Goal: Task Accomplishment & Management: Manage account settings

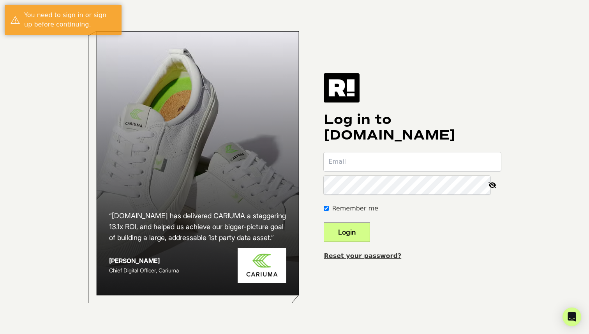
type input "[PERSON_NAME][EMAIL_ADDRESS][DOMAIN_NAME]"
click at [370, 234] on button "Login" at bounding box center [347, 231] width 46 height 19
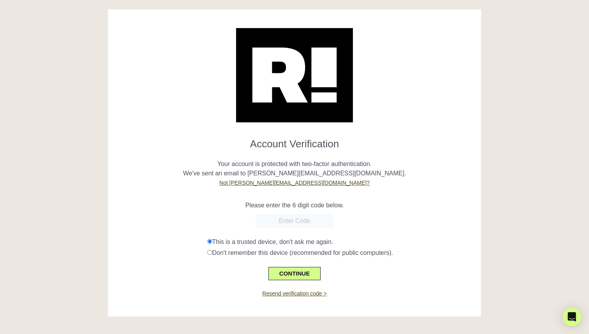
click at [302, 219] on input "text" at bounding box center [295, 221] width 78 height 14
paste input "533133"
type input "533133"
click at [200, 214] on div "533133" at bounding box center [294, 221] width 361 height 14
click at [273, 267] on button "CONTINUE" at bounding box center [294, 273] width 52 height 13
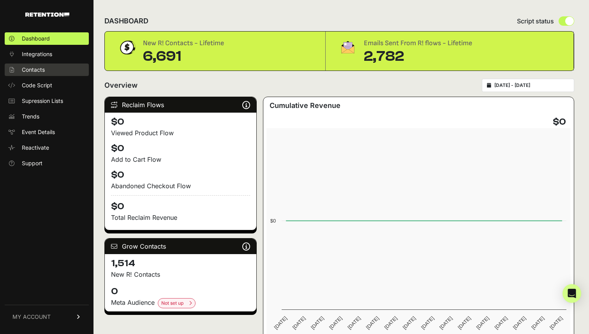
click at [50, 75] on link "Contacts" at bounding box center [47, 69] width 84 height 12
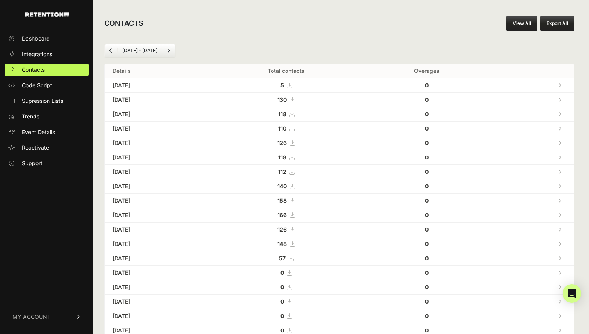
click at [170, 49] on icon "Next" at bounding box center [168, 50] width 3 height 5
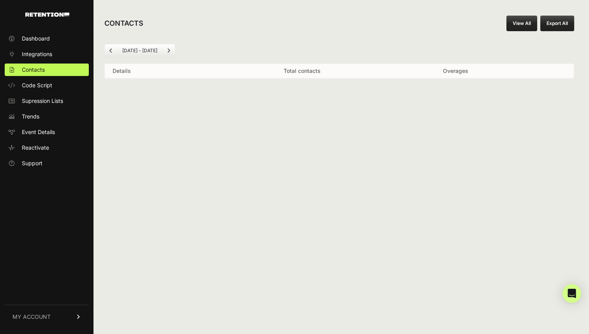
click at [170, 49] on link "Next" at bounding box center [168, 50] width 12 height 12
click at [111, 50] on icon "Previous" at bounding box center [110, 50] width 3 height 5
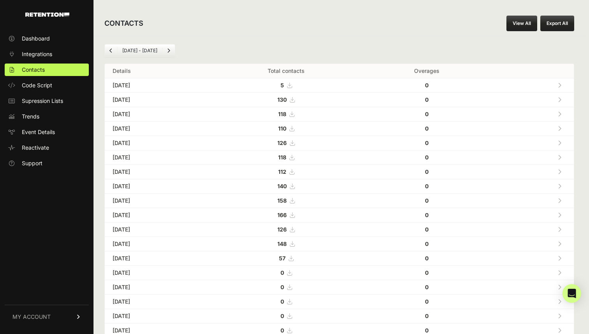
click at [137, 81] on td "[DATE]" at bounding box center [156, 85] width 102 height 14
click at [136, 84] on td "[DATE]" at bounding box center [156, 85] width 102 height 14
click at [559, 83] on icon at bounding box center [560, 85] width 4 height 5
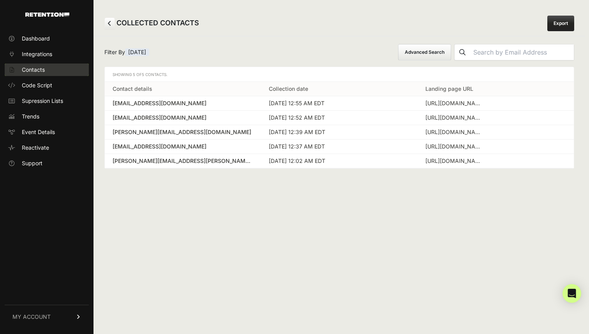
click at [61, 64] on link "Contacts" at bounding box center [47, 69] width 84 height 12
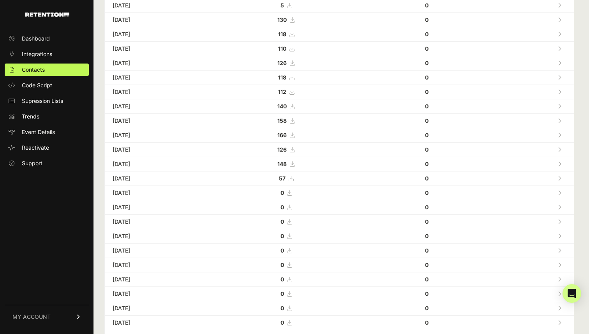
scroll to position [50, 0]
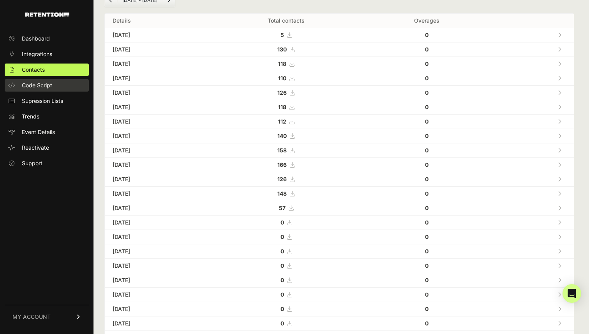
click at [45, 82] on span "Code Script" at bounding box center [37, 85] width 30 height 8
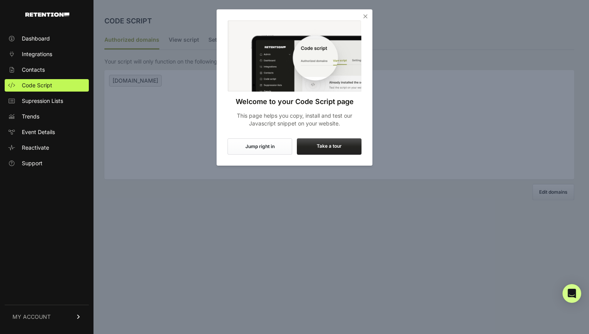
click at [361, 19] on icon "Close" at bounding box center [365, 16] width 8 height 8
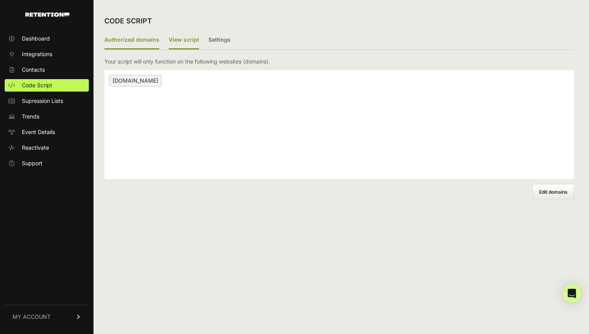
click at [190, 41] on label "View script" at bounding box center [184, 40] width 30 height 18
click at [0, 0] on input "View script" at bounding box center [0, 0] width 0 height 0
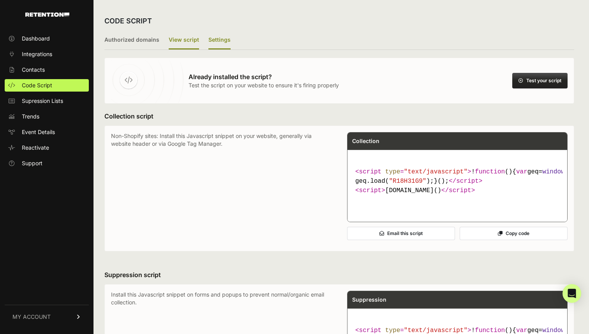
click at [213, 44] on label "Settings" at bounding box center [219, 40] width 22 height 18
click at [0, 0] on input "Settings" at bounding box center [0, 0] width 0 height 0
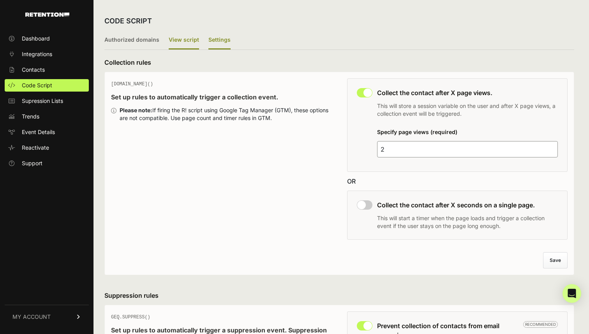
click at [187, 42] on label "View script" at bounding box center [184, 40] width 30 height 18
click at [0, 0] on input "View script" at bounding box center [0, 0] width 0 height 0
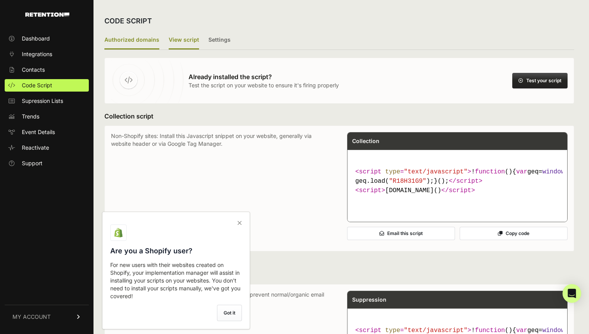
click at [143, 40] on label "Authorized domains" at bounding box center [131, 40] width 55 height 18
click at [0, 0] on input "Authorized domains" at bounding box center [0, 0] width 0 height 0
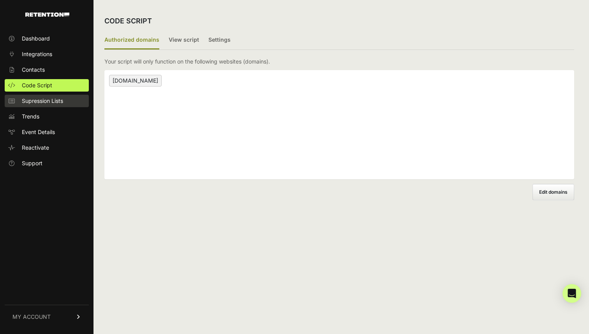
click at [54, 95] on link "Supression Lists" at bounding box center [47, 101] width 84 height 12
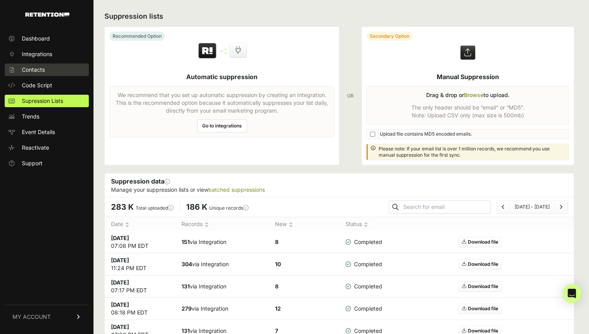
click at [49, 70] on link "Contacts" at bounding box center [47, 69] width 84 height 12
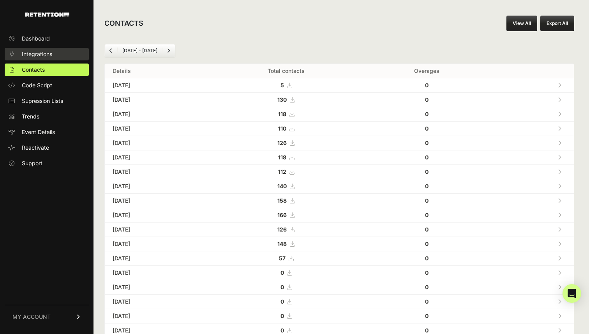
click at [48, 57] on span "Integrations" at bounding box center [37, 54] width 30 height 8
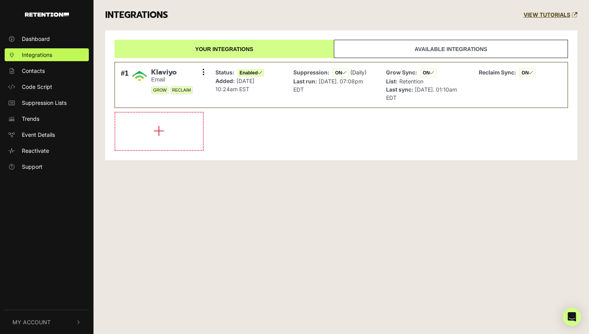
click at [487, 45] on link "Available integrations" at bounding box center [451, 49] width 234 height 18
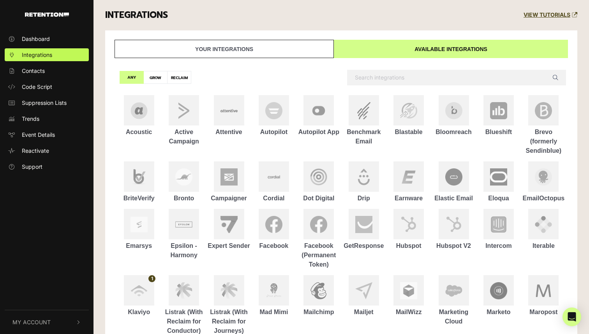
click at [303, 44] on link "Your integrations" at bounding box center [224, 49] width 219 height 18
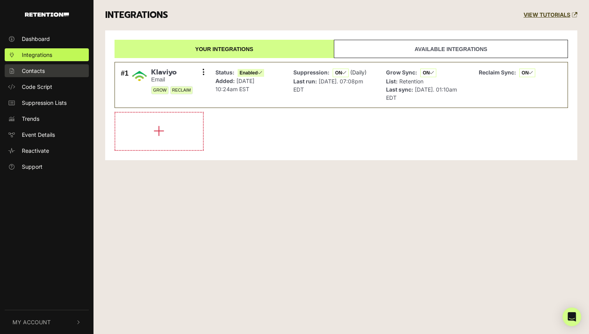
click at [64, 70] on link "Contacts" at bounding box center [47, 70] width 84 height 13
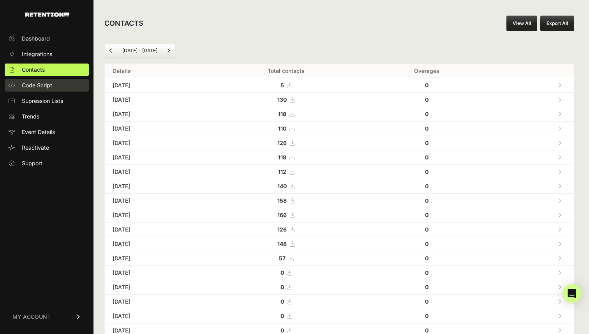
click at [55, 90] on link "Code Script" at bounding box center [47, 85] width 84 height 12
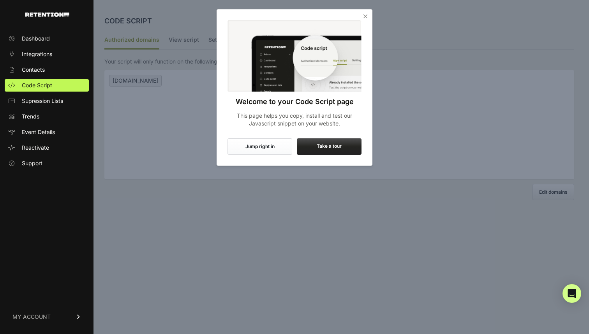
drag, startPoint x: 365, startPoint y: 15, endPoint x: 259, endPoint y: 141, distance: 164.6
click at [259, 141] on div "Welcome to your Code Script page This page helps you copy, install and test our…" at bounding box center [295, 87] width 156 height 156
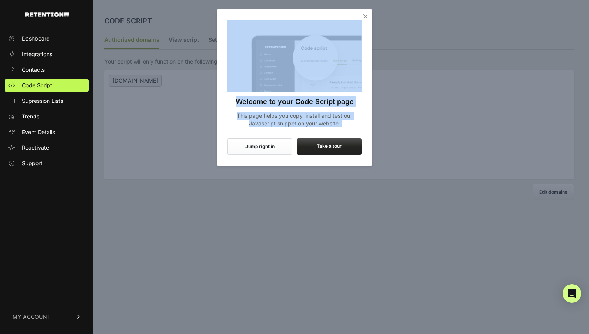
click at [262, 148] on button "Jump right in" at bounding box center [259, 146] width 65 height 16
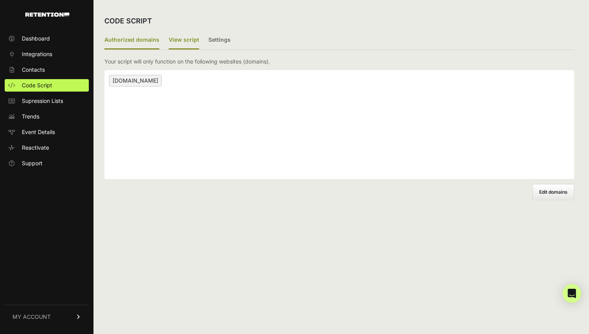
click at [190, 41] on label "View script" at bounding box center [184, 40] width 30 height 18
click at [0, 0] on input "View script" at bounding box center [0, 0] width 0 height 0
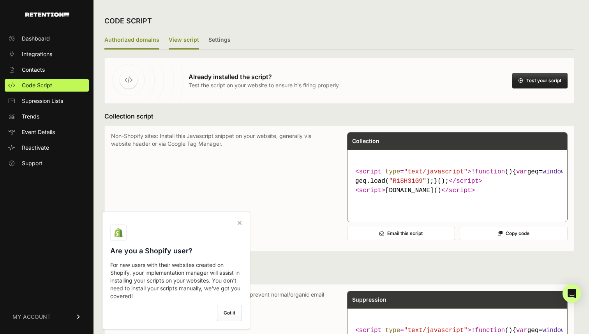
click at [138, 44] on label "Authorized domains" at bounding box center [131, 40] width 55 height 18
click at [0, 0] on input "Authorized domains" at bounding box center [0, 0] width 0 height 0
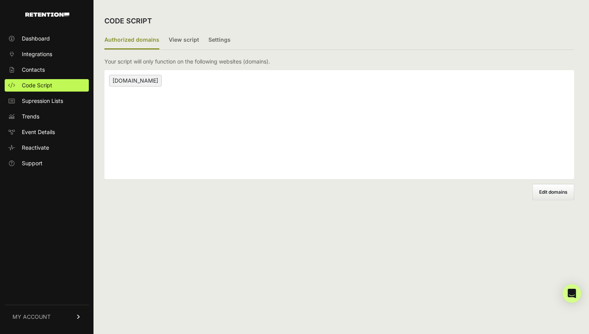
click at [134, 82] on span "threepiece.us" at bounding box center [135, 81] width 53 height 12
click at [170, 38] on label "View script" at bounding box center [184, 40] width 30 height 18
click at [0, 0] on input "View script" at bounding box center [0, 0] width 0 height 0
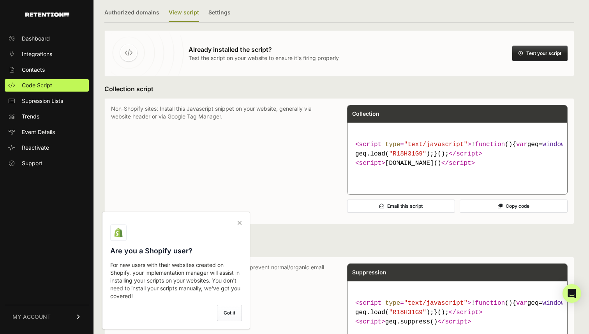
scroll to position [38, 0]
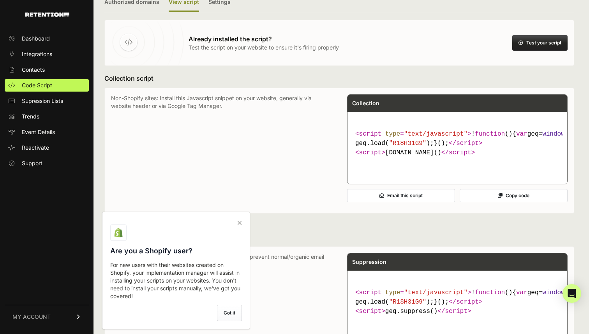
click at [239, 224] on icon at bounding box center [239, 223] width 11 height 12
click at [0, 0] on input "checkbox" at bounding box center [0, 0] width 0 height 0
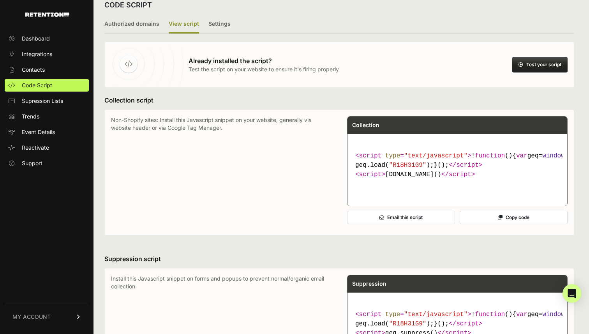
scroll to position [14, 0]
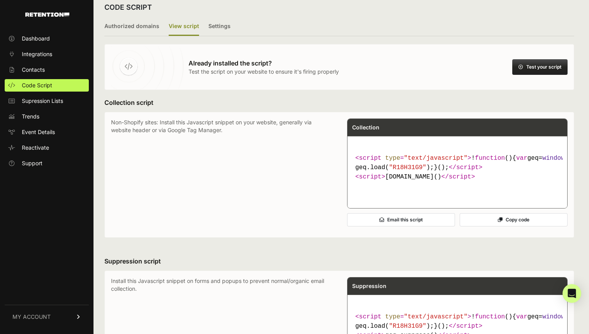
click at [516, 65] on button "Test your script" at bounding box center [539, 67] width 55 height 16
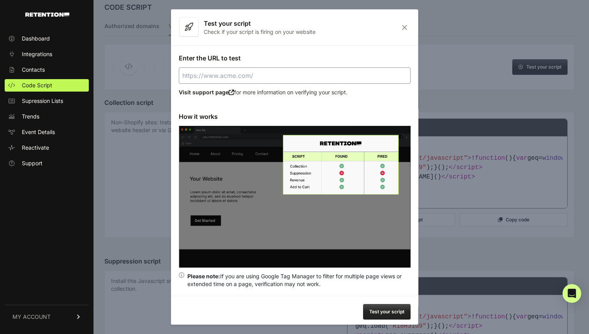
click at [343, 71] on input "Enter the URL to test" at bounding box center [295, 75] width 232 height 16
type input "https://threepiece.us"
click at [389, 312] on button "Test your script" at bounding box center [387, 312] width 48 height 16
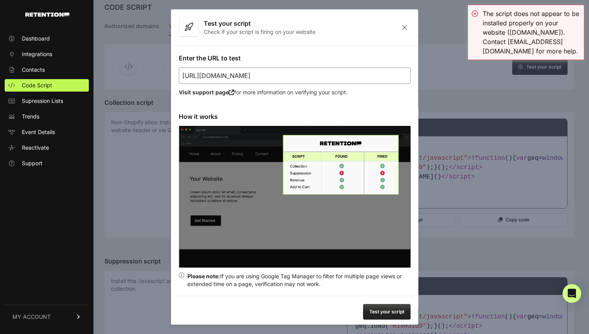
click at [306, 76] on input "https://threepiece.us" at bounding box center [295, 75] width 232 height 16
click at [306, 76] on input "Enter the URL to test" at bounding box center [295, 75] width 232 height 16
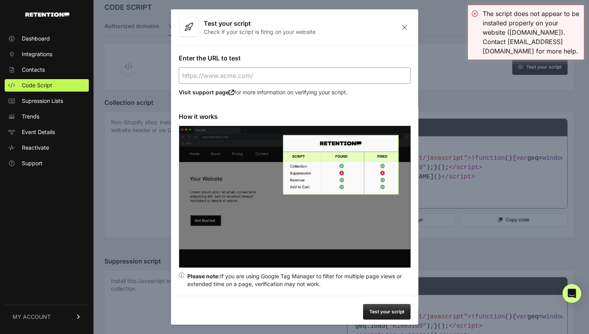
type input "https://www.threepiece.us/advan-racing-rg-d2-4x100-15x7-0-30-machining-black-gu…"
click at [376, 310] on button "Test your script" at bounding box center [387, 312] width 48 height 16
click at [404, 28] on icon "Close" at bounding box center [404, 27] width 12 height 7
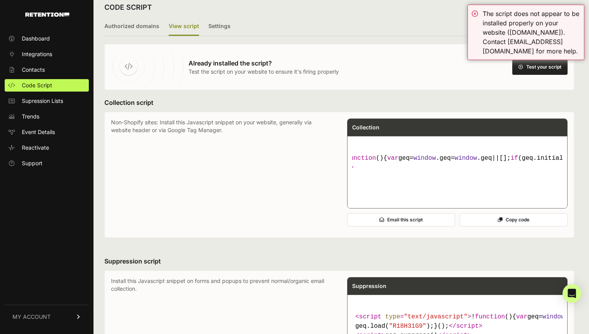
scroll to position [0, 0]
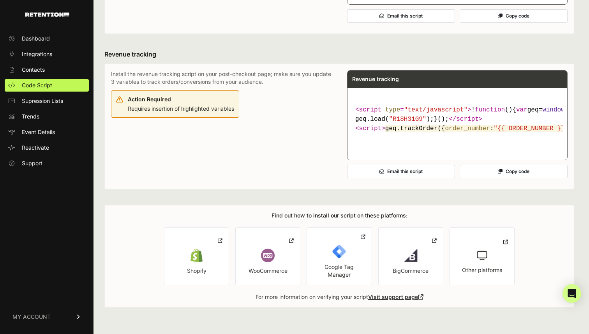
scroll to position [432, 0]
click at [430, 242] on link "BigCommerce" at bounding box center [410, 256] width 65 height 58
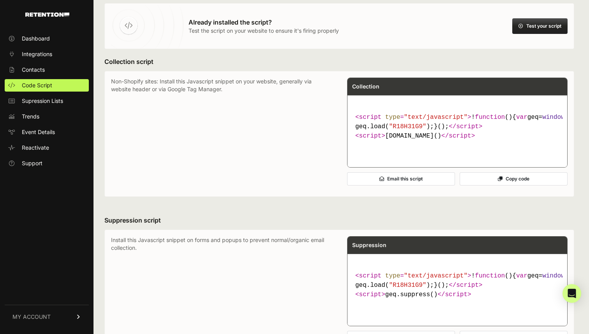
scroll to position [0, 0]
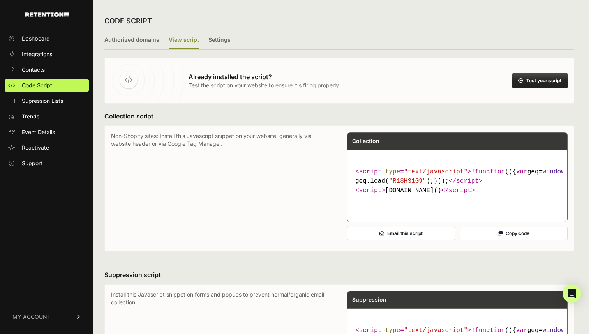
click at [502, 240] on button "Copy code" at bounding box center [514, 233] width 108 height 13
click at [540, 80] on button "Test your script" at bounding box center [539, 81] width 55 height 16
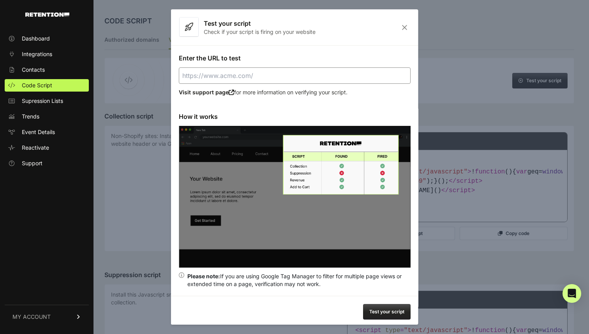
click at [321, 83] on input "Enter the URL to test" at bounding box center [295, 75] width 232 height 16
paste input "https://www.threepiece.us/new-wheels/advan/"
click at [312, 99] on div "Enter the URL to test https://www.threepiece.us/new-wheels/advan/ Visit support…" at bounding box center [294, 170] width 247 height 250
click at [392, 308] on button "Test your script" at bounding box center [387, 312] width 48 height 16
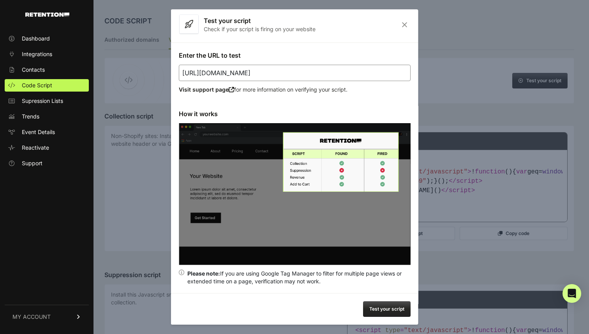
click at [408, 24] on icon "Close" at bounding box center [404, 24] width 12 height 7
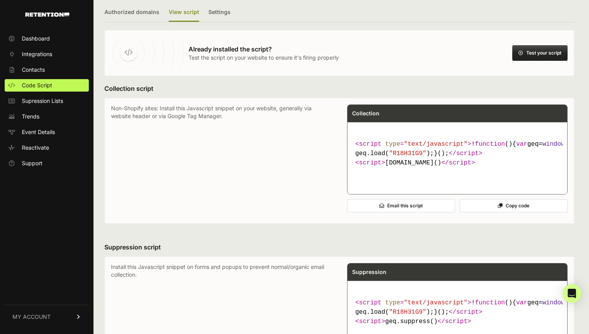
scroll to position [5, 0]
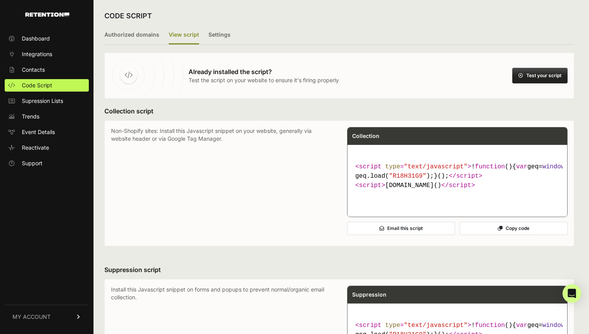
click at [486, 235] on button "Copy code" at bounding box center [514, 228] width 108 height 13
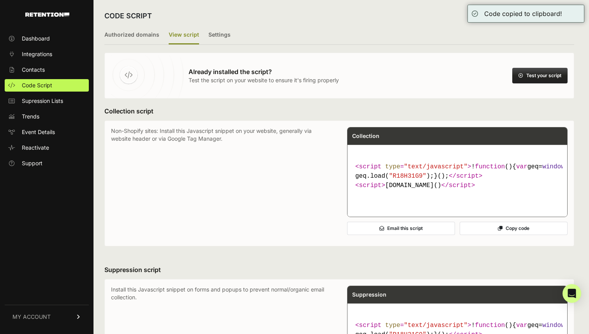
click at [504, 235] on button "Copy code" at bounding box center [514, 228] width 108 height 13
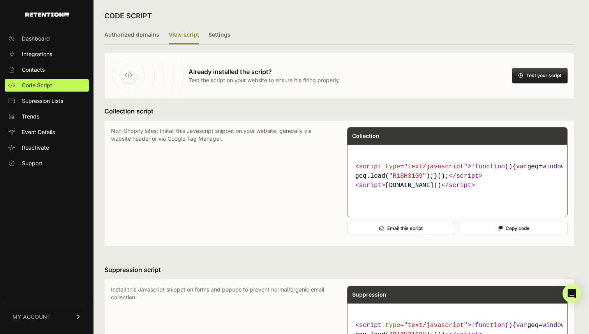
click at [500, 235] on button "Copy code" at bounding box center [514, 228] width 108 height 13
click at [539, 74] on button "Test your script" at bounding box center [539, 76] width 55 height 16
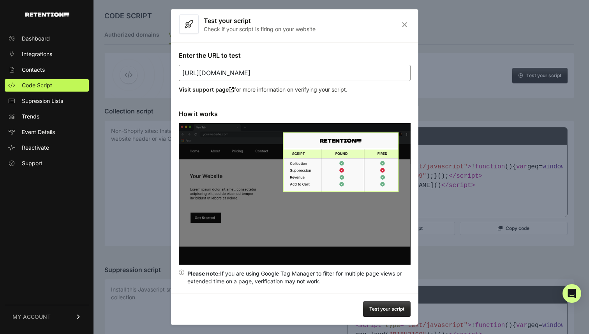
click at [398, 311] on button "Test your script" at bounding box center [387, 309] width 48 height 16
drag, startPoint x: 333, startPoint y: 72, endPoint x: 260, endPoint y: 71, distance: 73.2
click at [260, 71] on input "https://www.threepiece.us/new-wheels/advan/" at bounding box center [295, 73] width 232 height 16
click at [391, 315] on button "Test your script" at bounding box center [387, 309] width 48 height 16
click at [403, 25] on icon "Close" at bounding box center [404, 24] width 12 height 7
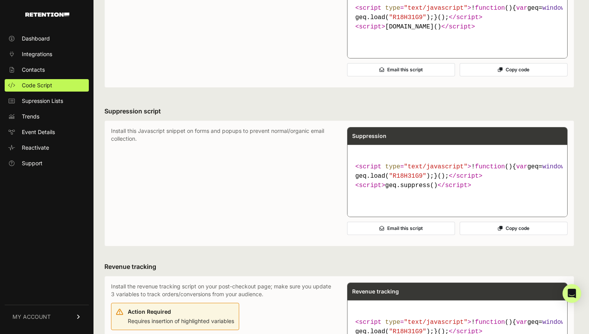
scroll to position [165, 0]
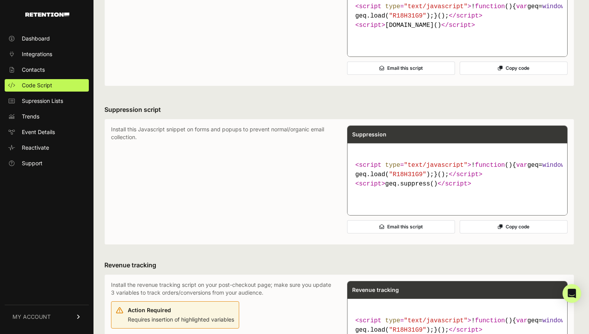
click at [495, 233] on button "Copy code" at bounding box center [514, 226] width 108 height 13
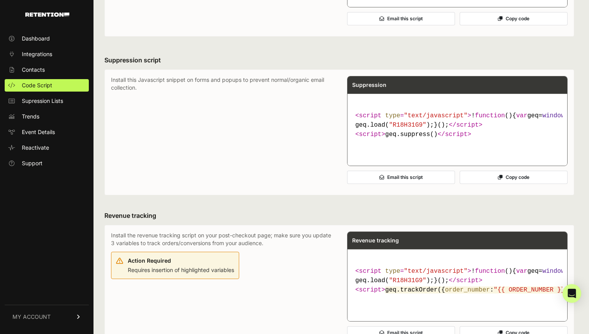
scroll to position [210, 0]
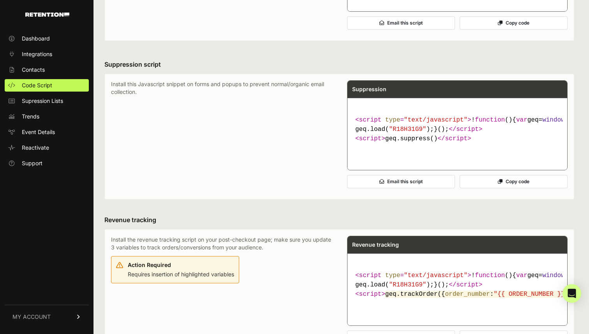
click at [504, 188] on button "Copy code" at bounding box center [514, 181] width 108 height 13
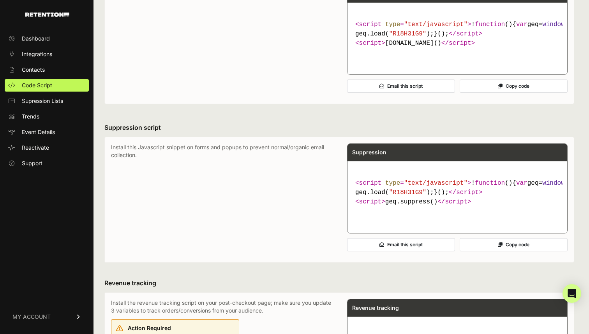
scroll to position [0, 0]
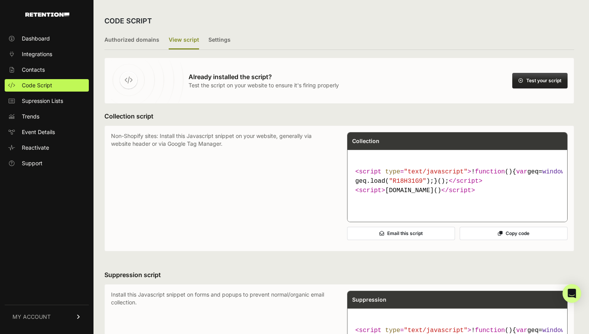
click at [537, 85] on button "Test your script" at bounding box center [539, 81] width 55 height 16
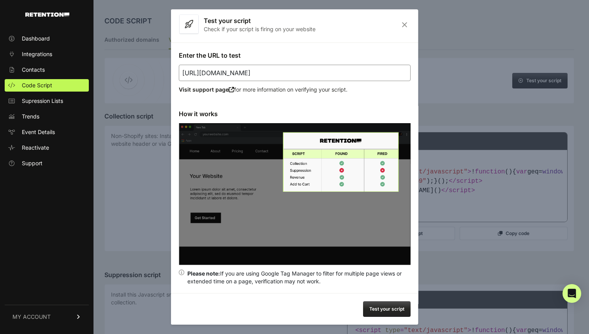
click at [392, 306] on button "Test your script" at bounding box center [387, 309] width 48 height 16
click at [391, 308] on button "Test your script" at bounding box center [387, 309] width 48 height 16
click at [328, 72] on input "https://www.threepiece.us" at bounding box center [295, 73] width 232 height 16
type input "https://www.threepiece.us/advan-racing-rg-d2-4x100-15x7-0-30-machining-black-gu…"
click at [393, 307] on button "Test your script" at bounding box center [387, 309] width 48 height 16
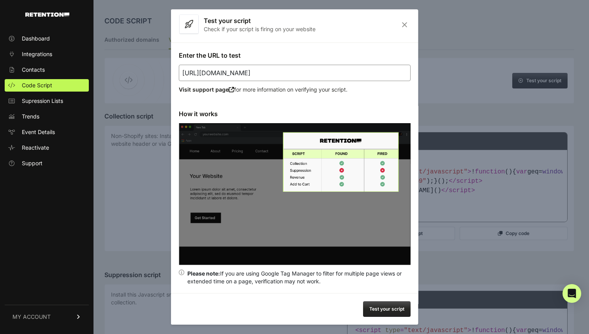
click at [407, 19] on div "Test your script Check if your script is firing on your website" at bounding box center [294, 25] width 247 height 36
click at [405, 25] on icon "Close" at bounding box center [404, 24] width 12 height 7
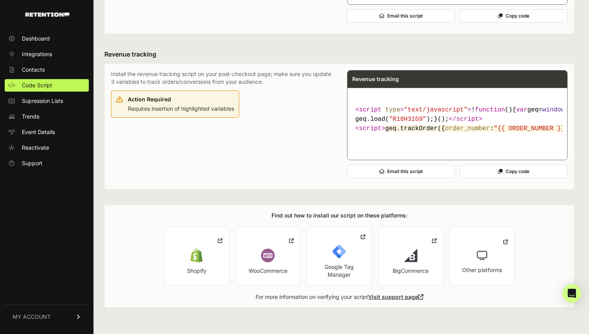
scroll to position [416, 0]
click at [503, 178] on button "Copy code" at bounding box center [514, 171] width 108 height 13
click at [116, 94] on icon at bounding box center [119, 99] width 7 height 11
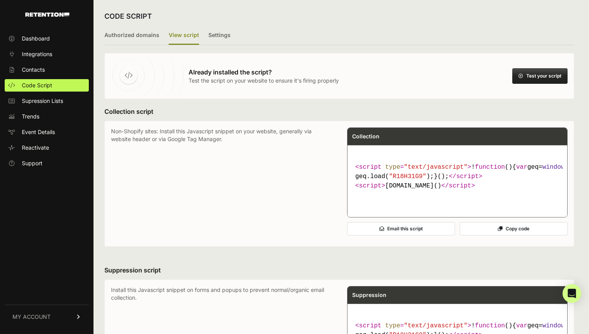
scroll to position [0, 0]
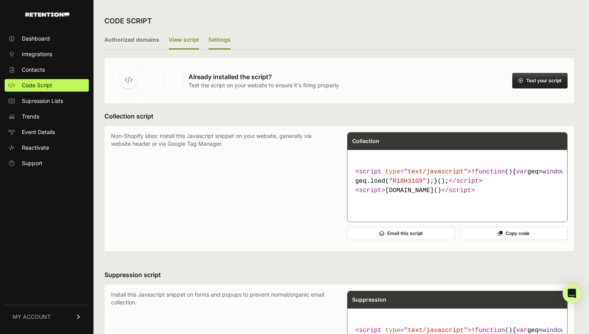
click at [224, 37] on label "Settings" at bounding box center [219, 40] width 22 height 18
click at [0, 0] on input "Settings" at bounding box center [0, 0] width 0 height 0
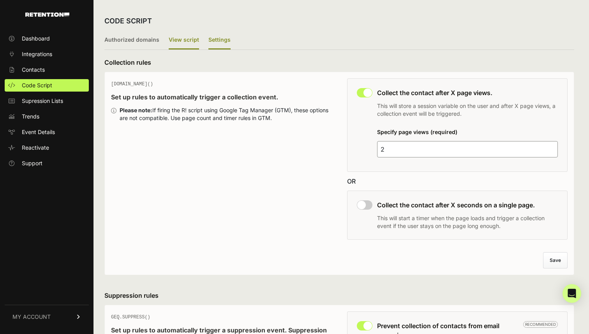
click at [184, 43] on label "View script" at bounding box center [184, 40] width 30 height 18
click at [0, 0] on input "View script" at bounding box center [0, 0] width 0 height 0
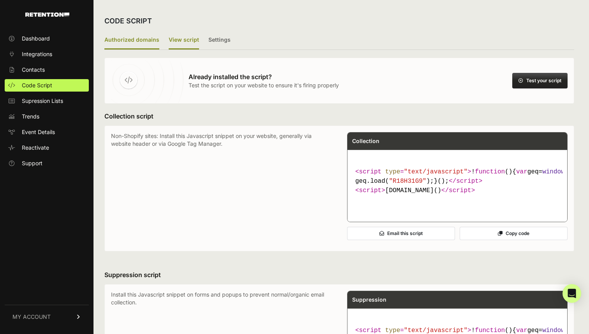
click at [147, 42] on label "Authorized domains" at bounding box center [131, 40] width 55 height 18
click at [0, 0] on input "Authorized domains" at bounding box center [0, 0] width 0 height 0
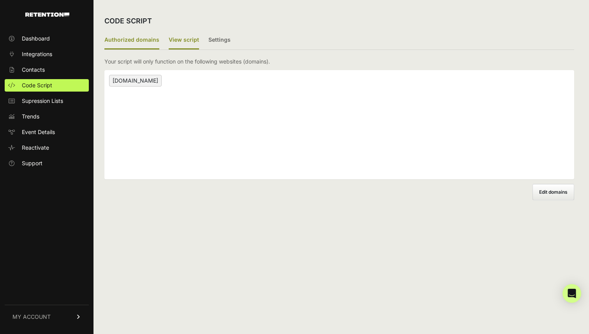
click at [185, 39] on label "View script" at bounding box center [184, 40] width 30 height 18
click at [0, 0] on input "View script" at bounding box center [0, 0] width 0 height 0
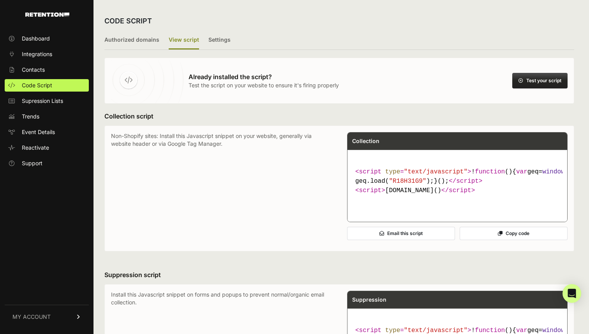
click at [547, 81] on button "Test your script" at bounding box center [539, 81] width 55 height 16
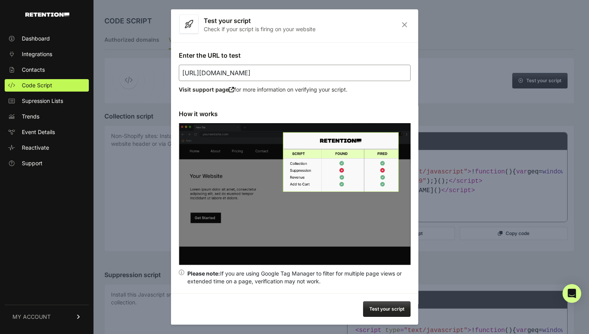
click at [391, 310] on button "Test your script" at bounding box center [387, 309] width 48 height 16
click at [386, 304] on button "Test your script" at bounding box center [387, 309] width 48 height 16
click at [404, 24] on icon "Close" at bounding box center [404, 24] width 12 height 7
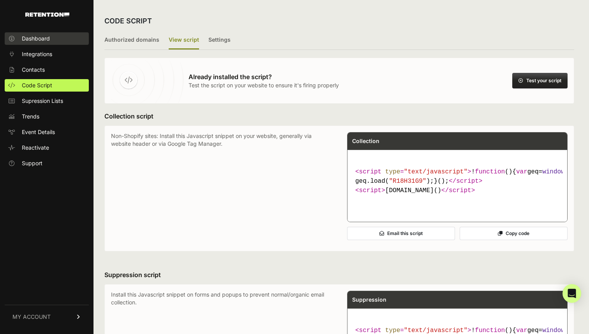
click at [48, 43] on link "Dashboard" at bounding box center [47, 38] width 84 height 12
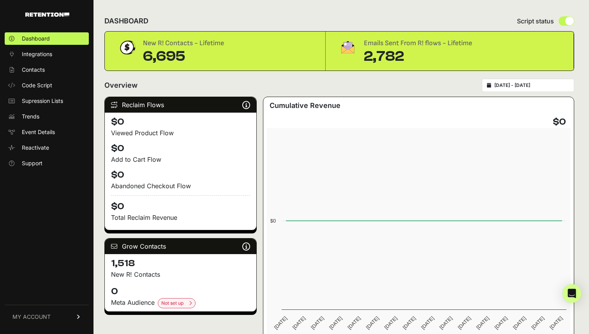
click at [42, 71] on span "Contacts" at bounding box center [33, 70] width 23 height 8
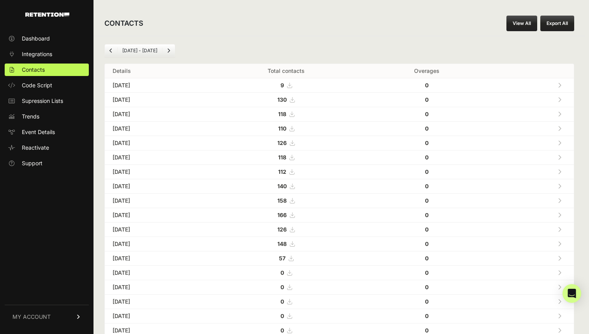
click at [132, 84] on td "[DATE]" at bounding box center [156, 85] width 102 height 14
click at [558, 85] on icon at bounding box center [560, 85] width 4 height 5
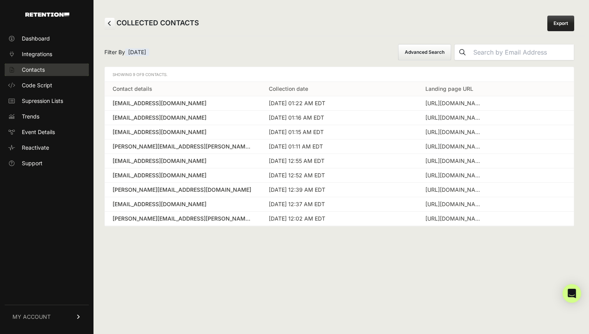
click at [51, 66] on link "Contacts" at bounding box center [47, 69] width 84 height 12
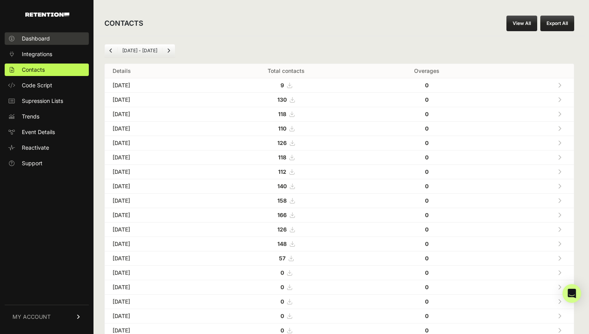
click at [22, 40] on span "Dashboard" at bounding box center [36, 39] width 28 height 8
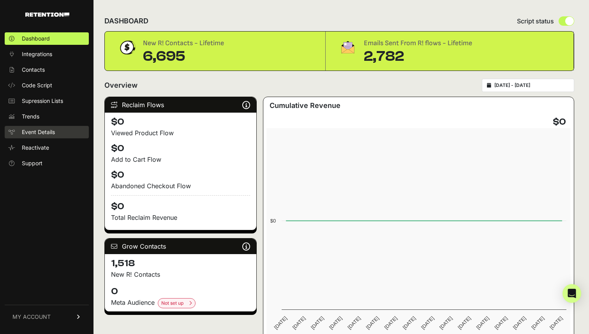
click at [43, 128] on link "Event Details" at bounding box center [47, 132] width 84 height 12
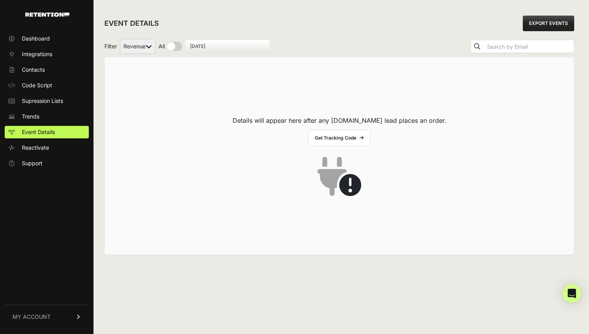
click at [215, 44] on input "September 30, 2025" at bounding box center [227, 46] width 75 height 6
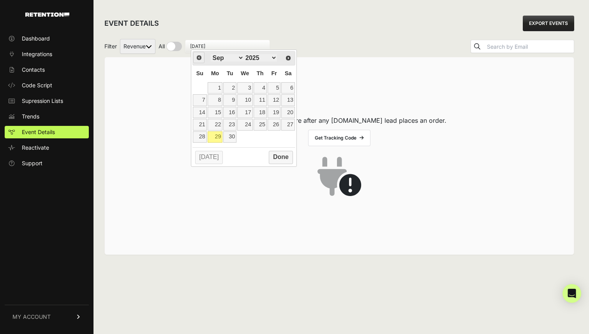
click at [196, 57] on span "Prev" at bounding box center [199, 58] width 6 height 6
click at [275, 92] on link "1" at bounding box center [274, 87] width 13 height 11
type input "08/01/2025"
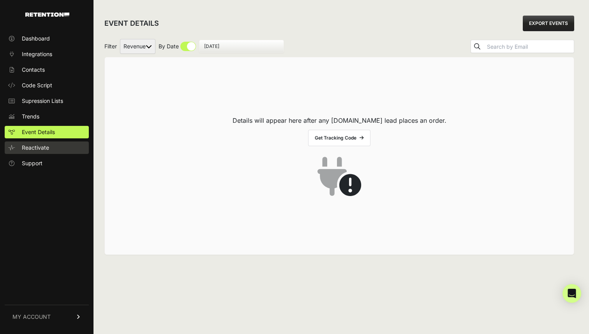
click at [49, 146] on link "Reactivate" at bounding box center [47, 147] width 84 height 12
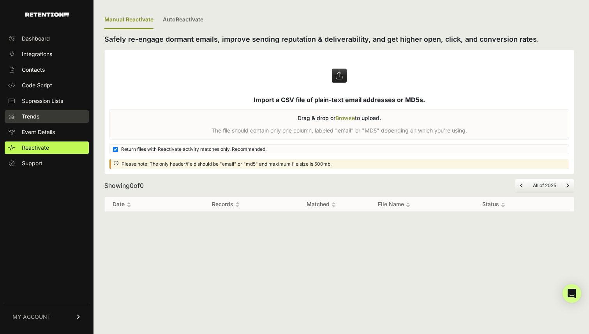
click at [43, 113] on link "Trends" at bounding box center [47, 116] width 84 height 12
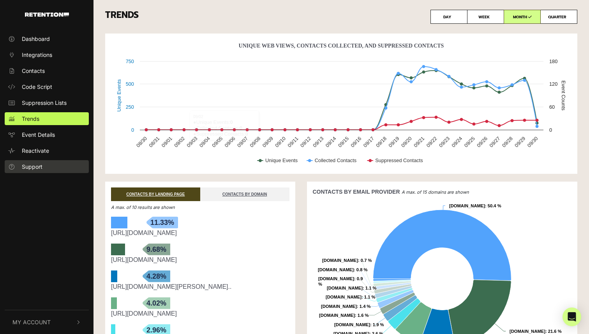
click at [46, 169] on link "Support" at bounding box center [47, 166] width 84 height 13
click at [51, 37] on link "Dashboard" at bounding box center [47, 38] width 84 height 13
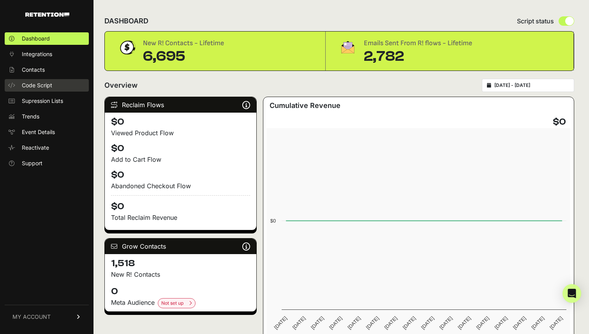
click at [48, 90] on link "Code Script" at bounding box center [47, 85] width 84 height 12
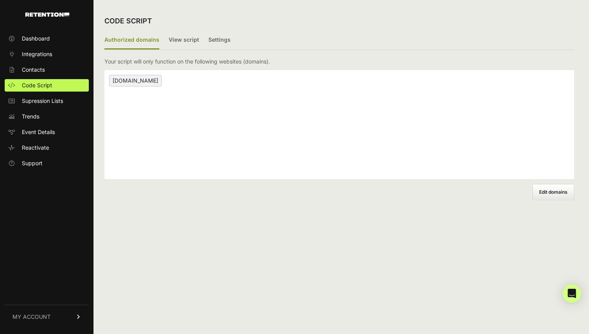
click at [197, 45] on ul "Authorized domains View script Settings" at bounding box center [339, 40] width 470 height 19
click at [187, 41] on label "View script" at bounding box center [184, 40] width 30 height 18
click at [0, 0] on input "View script" at bounding box center [0, 0] width 0 height 0
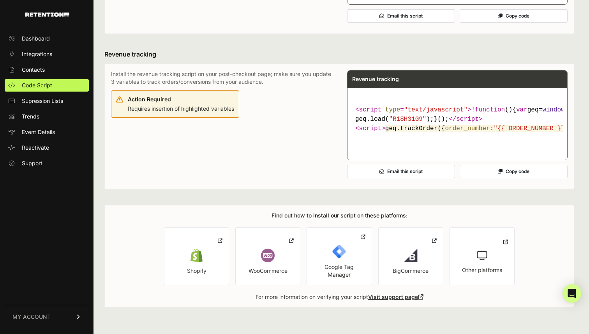
scroll to position [432, 0]
click at [416, 298] on link "Visit support page" at bounding box center [395, 296] width 55 height 7
click at [434, 244] on link "BigCommerce" at bounding box center [410, 256] width 65 height 58
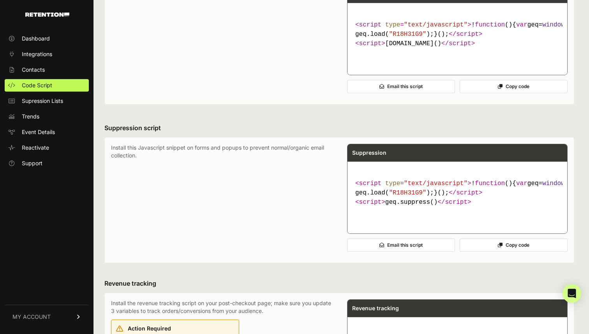
scroll to position [0, 0]
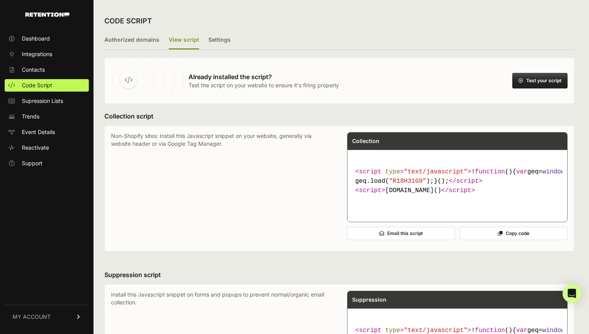
click at [549, 76] on button "Test your script" at bounding box center [539, 81] width 55 height 16
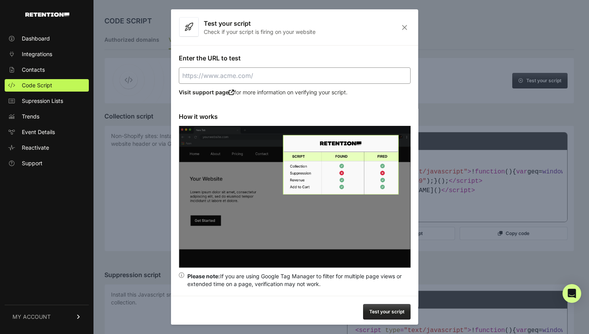
click at [276, 73] on input "Enter the URL to test" at bounding box center [295, 75] width 232 height 16
paste input "http://localhost:3001/advan-rz-ii-4x100-15x8-0-35-racing-bronze/"
click at [390, 310] on button "Test your script" at bounding box center [387, 312] width 48 height 16
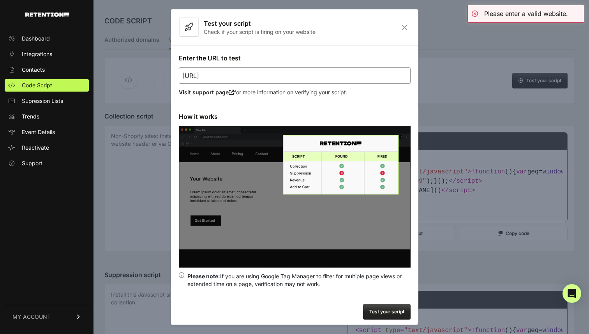
drag, startPoint x: 386, startPoint y: 78, endPoint x: 139, endPoint y: 78, distance: 247.3
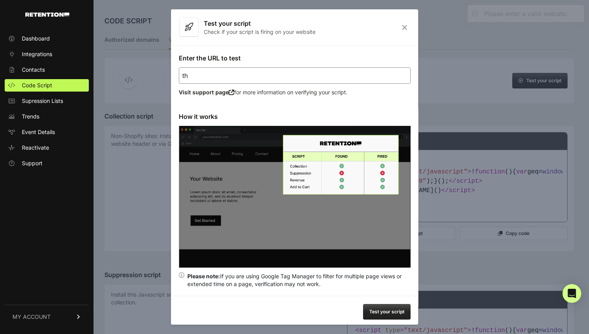
type input "t"
click at [233, 63] on div "Enter the URL to test Visit support page for more information on verifying your…" at bounding box center [294, 170] width 247 height 250
click at [233, 73] on input "Enter the URL to test" at bounding box center [295, 75] width 232 height 16
click at [266, 72] on input "https://www.threepiece.us" at bounding box center [295, 75] width 232 height 16
type input "https://www.threepiece.us/advan-racing-rg-d2-4x100-15x7-0-30-machining-black-gu…"
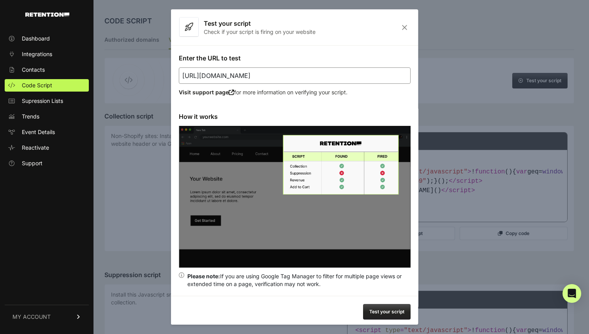
click at [384, 313] on button "Test your script" at bounding box center [387, 312] width 48 height 16
click at [373, 79] on input "https://www.threepiece.us/advan-racing-rg-d2-4x100-15x7-0-30-machining-black-gu…" at bounding box center [295, 75] width 232 height 16
click at [388, 314] on button "Test your script" at bounding box center [387, 312] width 48 height 16
click at [405, 28] on icon "Close" at bounding box center [404, 27] width 12 height 7
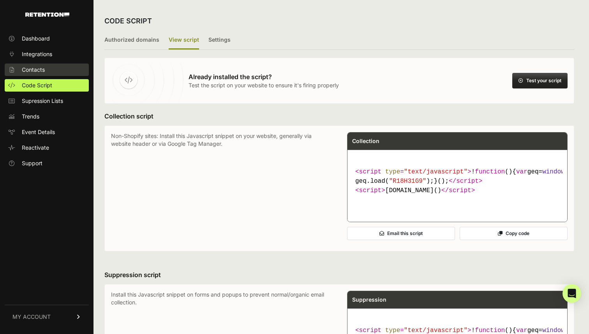
click at [73, 68] on link "Contacts" at bounding box center [47, 69] width 84 height 12
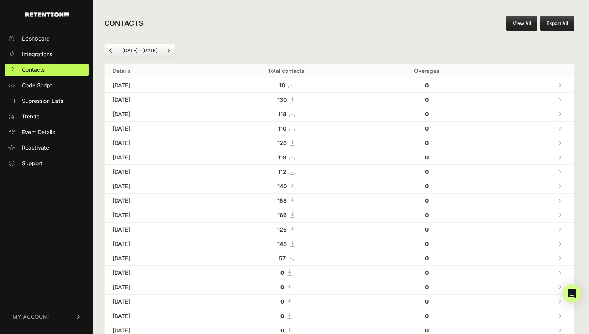
click at [133, 82] on td "Sep 30, 2025" at bounding box center [156, 85] width 102 height 14
click at [559, 84] on icon at bounding box center [560, 85] width 4 height 5
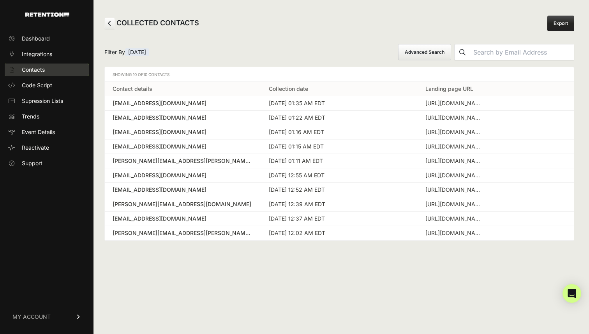
click at [53, 69] on link "Contacts" at bounding box center [47, 69] width 84 height 12
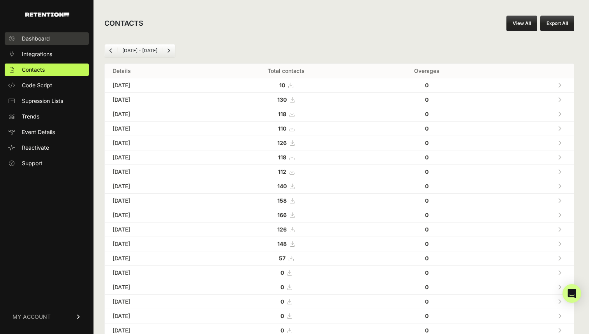
click at [56, 42] on link "Dashboard" at bounding box center [47, 38] width 84 height 12
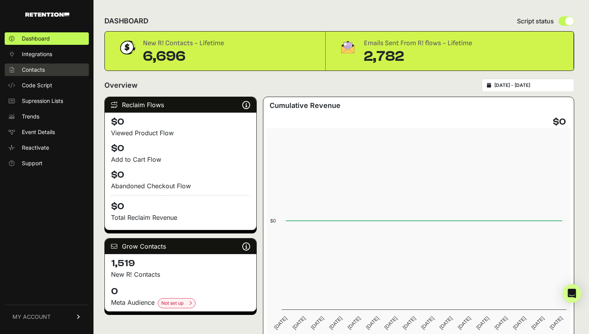
click at [49, 69] on link "Contacts" at bounding box center [47, 69] width 84 height 12
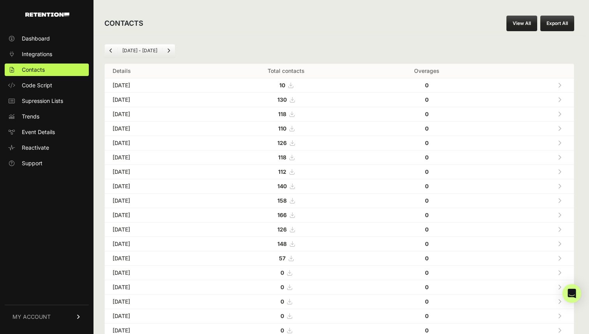
click at [139, 83] on td "[DATE]" at bounding box center [156, 85] width 102 height 14
click at [562, 83] on link at bounding box center [559, 85] width 13 height 16
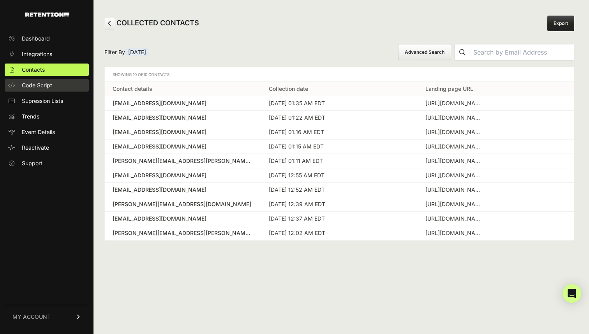
click at [43, 82] on span "Code Script" at bounding box center [37, 85] width 30 height 8
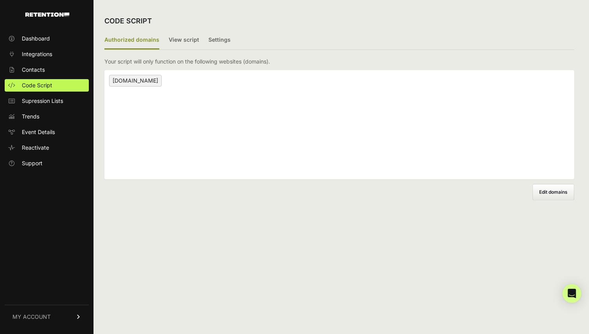
click at [45, 94] on ul "Dashboard Integrations Contacts Code Script Supression Lists Trends Event Detai…" at bounding box center [47, 100] width 84 height 137
click at [45, 99] on span "Supression Lists" at bounding box center [42, 101] width 41 height 8
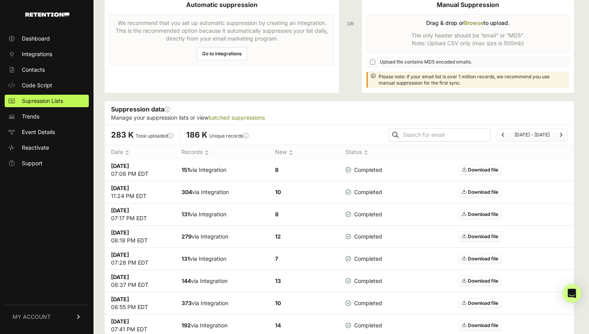
scroll to position [108, 0]
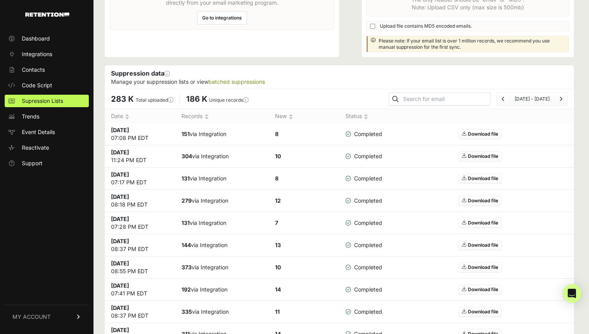
click at [425, 97] on div at bounding box center [440, 98] width 102 height 13
click at [425, 97] on input "text" at bounding box center [446, 98] width 88 height 11
type input "[PERSON_NAME]"
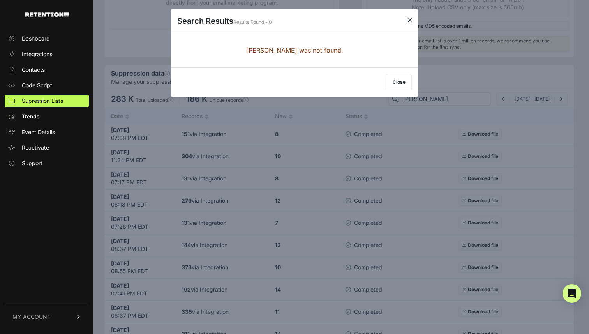
click at [397, 82] on button "Close" at bounding box center [399, 82] width 26 height 16
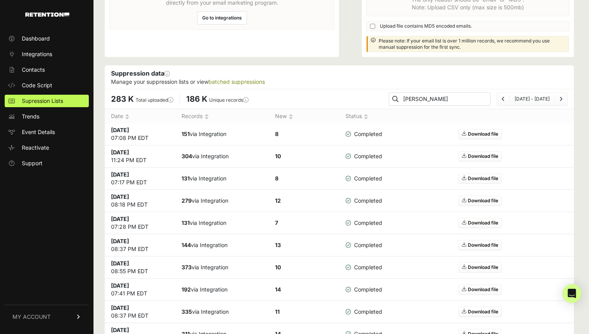
click at [444, 95] on input "[PERSON_NAME]" at bounding box center [446, 98] width 88 height 11
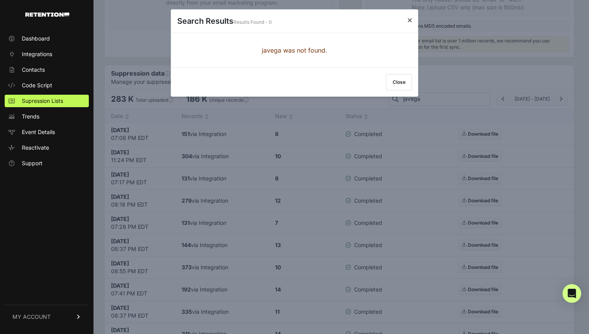
click at [409, 82] on button "Close" at bounding box center [399, 82] width 26 height 16
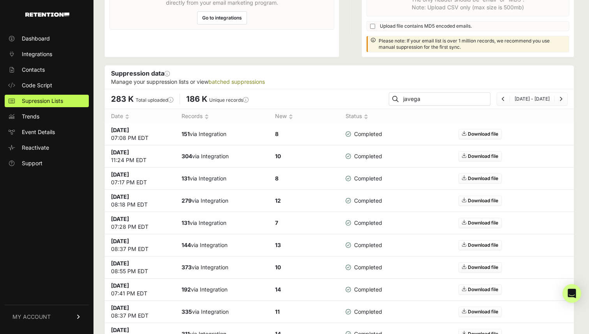
click at [457, 95] on input "javega" at bounding box center [446, 98] width 88 height 11
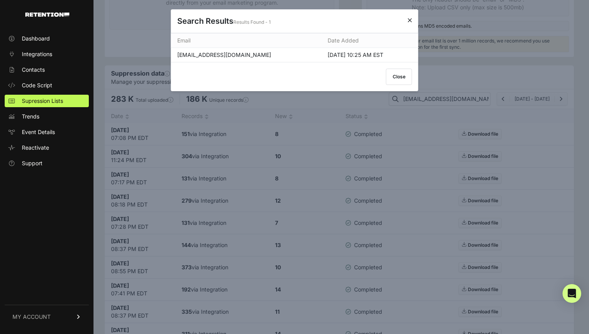
click at [404, 77] on button "Close" at bounding box center [399, 77] width 26 height 16
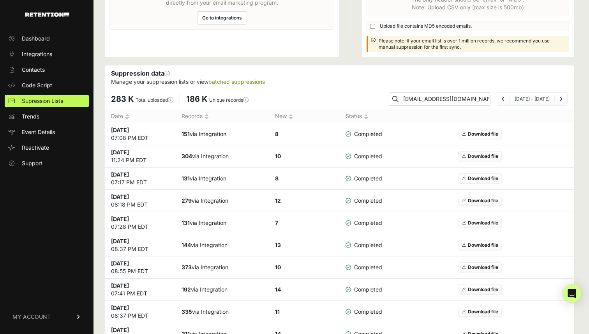
click at [478, 97] on input "[EMAIL_ADDRESS][DOMAIN_NAME]" at bounding box center [446, 98] width 88 height 11
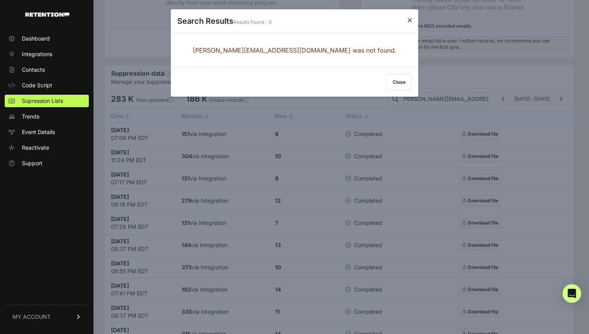
click at [408, 87] on button "Close" at bounding box center [399, 82] width 26 height 16
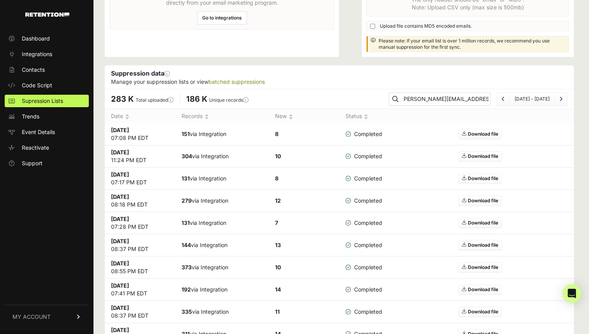
scroll to position [0, 0]
click at [483, 97] on input "joseph@threepieceus.us" at bounding box center [446, 98] width 88 height 11
click at [467, 97] on input "joseph@threepieceus" at bounding box center [446, 98] width 88 height 11
type input "[PERSON_NAME][EMAIL_ADDRESS][DOMAIN_NAME]"
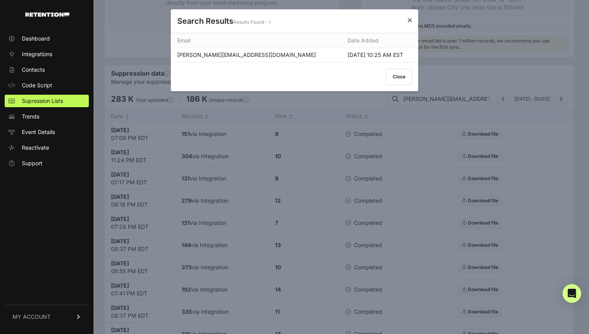
click at [398, 74] on button "Close" at bounding box center [399, 77] width 26 height 16
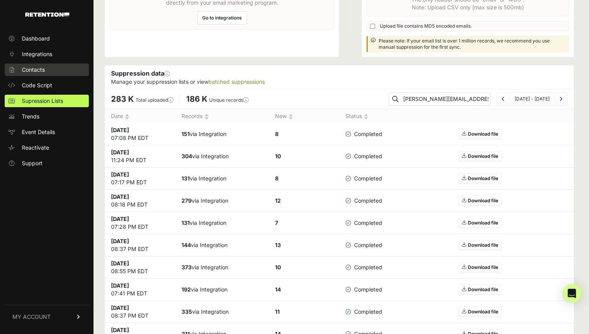
click at [44, 70] on span "Contacts" at bounding box center [33, 70] width 23 height 8
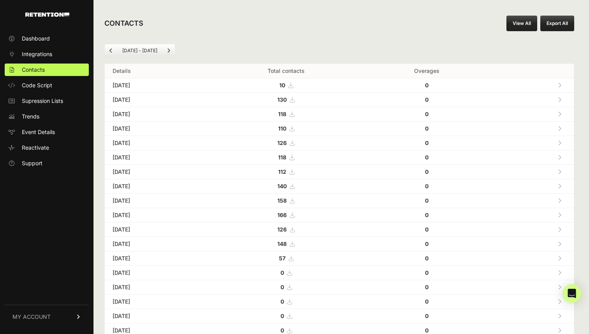
click at [559, 97] on icon at bounding box center [560, 99] width 4 height 5
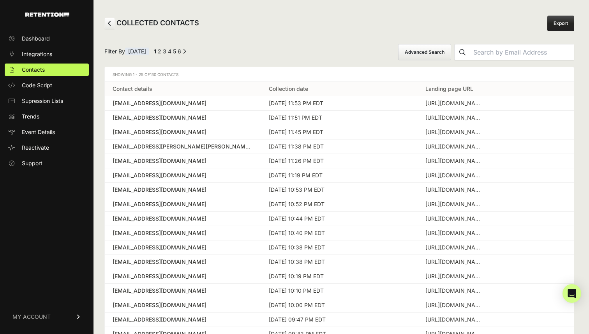
click at [515, 57] on input "text" at bounding box center [522, 52] width 104 height 16
click at [455, 44] on button "submit" at bounding box center [463, 52] width 16 height 16
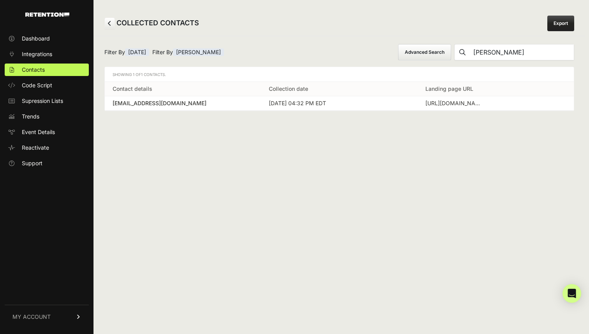
click at [516, 61] on div "Filter By Sep 29th Filter By joseph Advanced Search joseph Showing 1 of 1 Conta…" at bounding box center [339, 77] width 492 height 83
click at [516, 54] on input "joseph" at bounding box center [522, 52] width 104 height 16
type input "javega175"
click at [455, 44] on button "submit" at bounding box center [463, 52] width 16 height 16
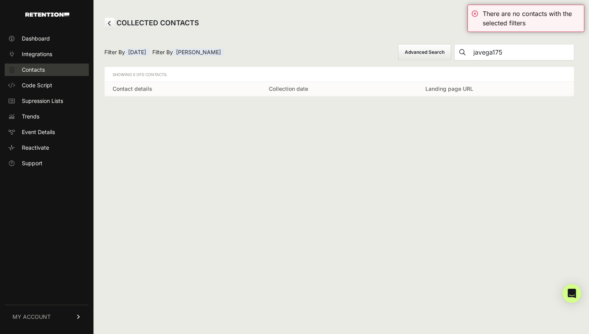
click at [43, 67] on span "Contacts" at bounding box center [33, 70] width 23 height 8
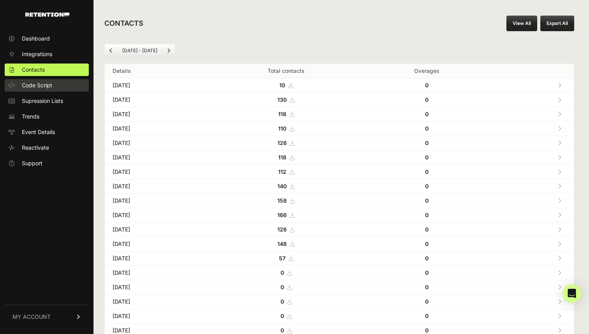
click at [48, 87] on span "Code Script" at bounding box center [37, 85] width 30 height 8
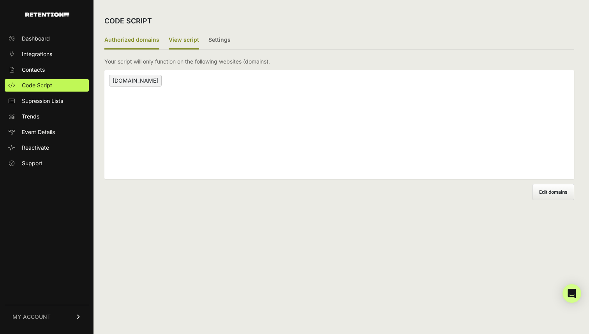
click at [189, 47] on label "View script" at bounding box center [184, 40] width 30 height 18
click at [0, 0] on input "View script" at bounding box center [0, 0] width 0 height 0
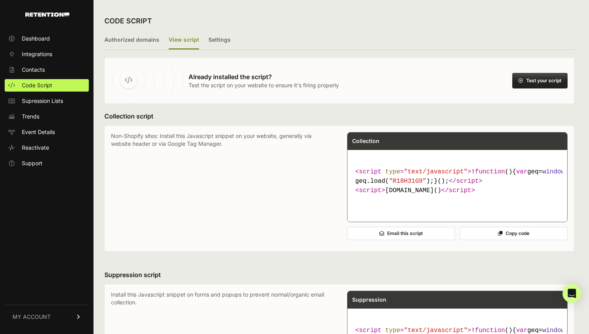
click at [534, 88] on button "Test your script" at bounding box center [539, 81] width 55 height 16
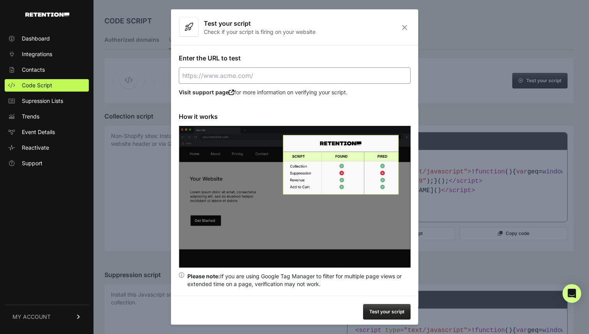
click at [266, 83] on input "Enter the URL to test" at bounding box center [295, 75] width 232 height 16
click at [310, 78] on input "Enter the URL to test" at bounding box center [295, 75] width 232 height 16
click at [395, 311] on button "Test your script" at bounding box center [387, 312] width 48 height 16
click at [402, 26] on icon "Close" at bounding box center [404, 27] width 12 height 7
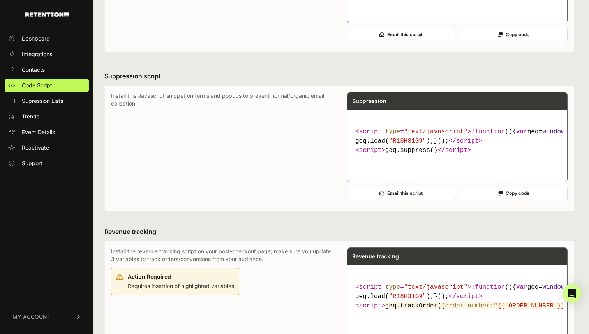
scroll to position [432, 0]
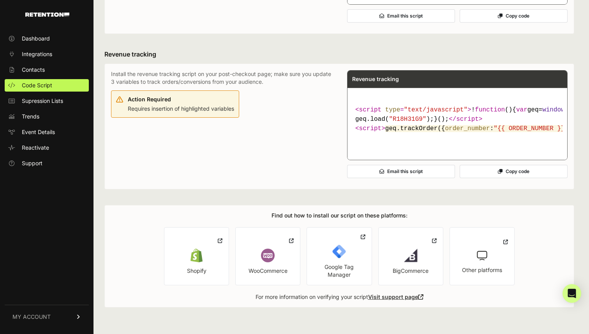
click at [496, 167] on button "Copy code" at bounding box center [514, 171] width 108 height 13
click at [510, 172] on button "Copy code" at bounding box center [514, 171] width 108 height 13
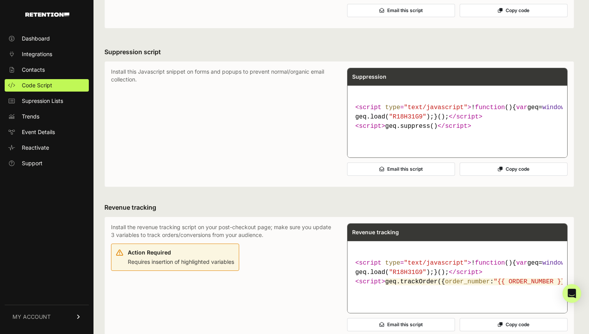
scroll to position [0, 0]
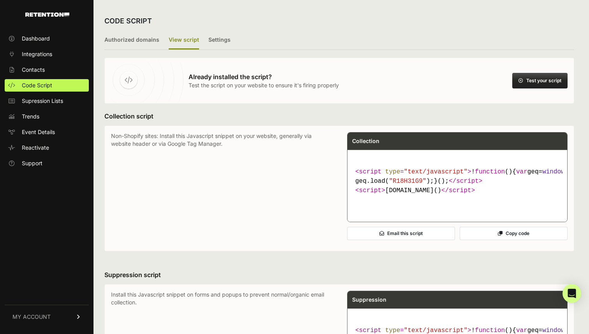
click at [526, 82] on button "Test your script" at bounding box center [539, 81] width 55 height 16
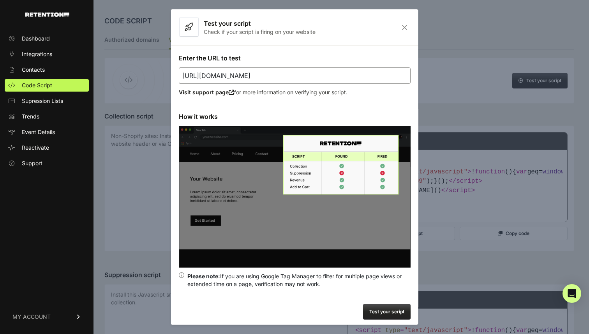
click at [387, 305] on button "Test your script" at bounding box center [387, 312] width 48 height 16
click at [313, 66] on div "Enter the URL to test https://www.threepiece.us Visit support page for more inf…" at bounding box center [294, 170] width 247 height 250
click at [307, 73] on input "https://www.threepiece.us" at bounding box center [295, 75] width 232 height 16
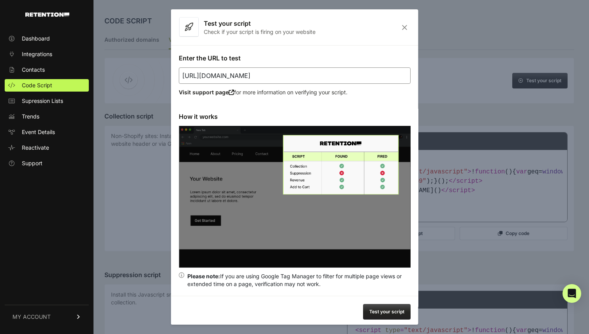
type input "https://www.threepiece.us/advan-racing-rg-d2-4x100-15x7-0-30-machining-black-gu…"
click at [381, 313] on button "Test your script" at bounding box center [387, 312] width 48 height 16
click at [400, 24] on icon "Close" at bounding box center [404, 27] width 12 height 7
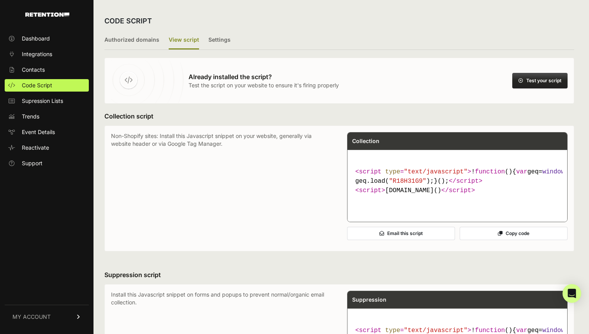
click at [403, 26] on div "CODE SCRIPT" at bounding box center [339, 21] width 470 height 20
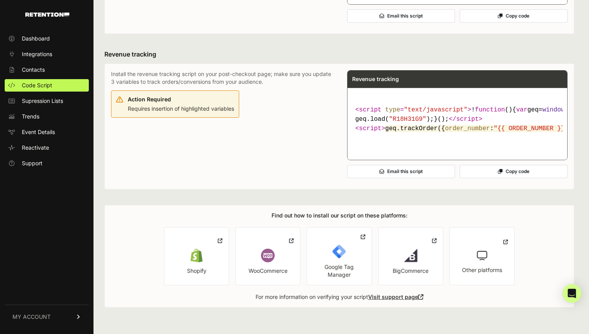
scroll to position [432, 0]
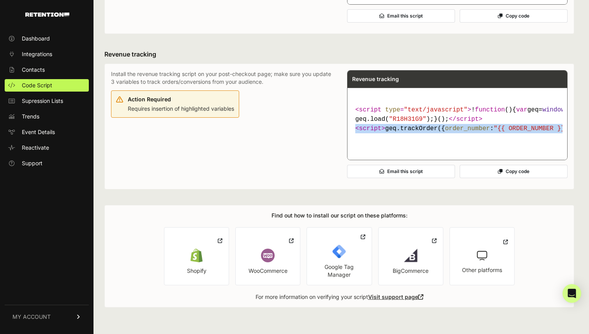
copy code "< script > geq.trackOrder({ order_number : "{{ ORDER_NUMBER }}" , order_amount …"
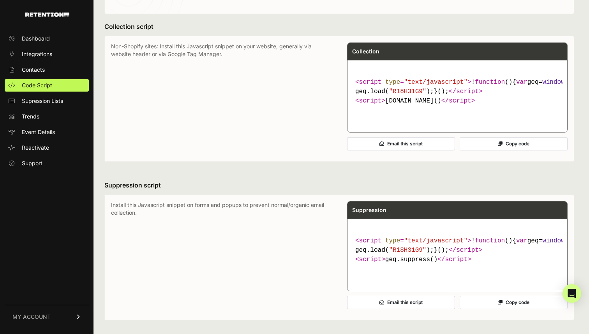
scroll to position [0, 0]
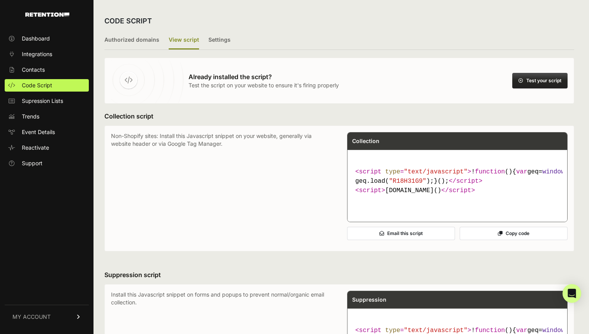
click at [535, 83] on button "Test your script" at bounding box center [539, 81] width 55 height 16
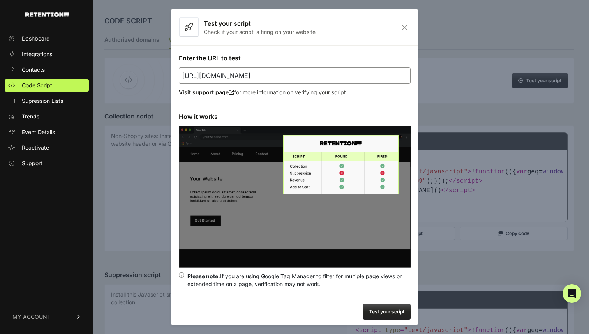
scroll to position [3, 0]
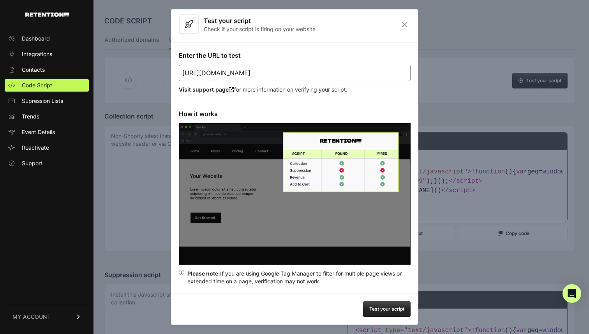
click at [385, 307] on button "Test your script" at bounding box center [387, 309] width 48 height 16
click at [407, 22] on icon "Close" at bounding box center [404, 24] width 12 height 7
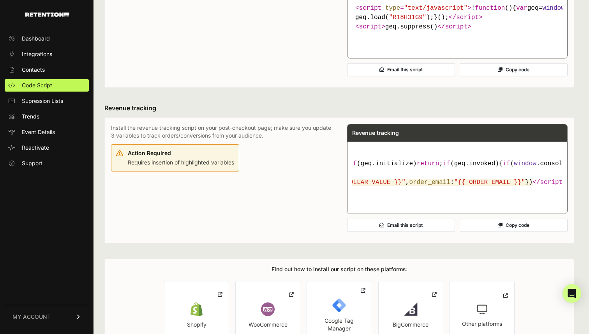
scroll to position [0, 0]
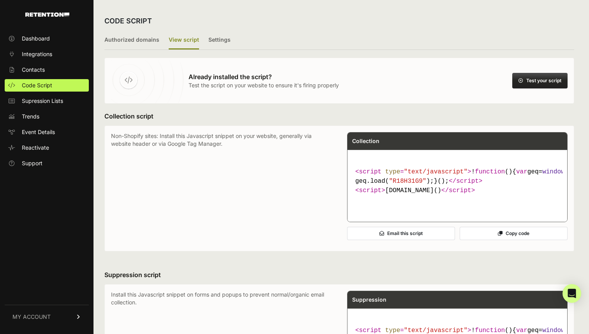
click at [528, 75] on button "Test your script" at bounding box center [539, 81] width 55 height 16
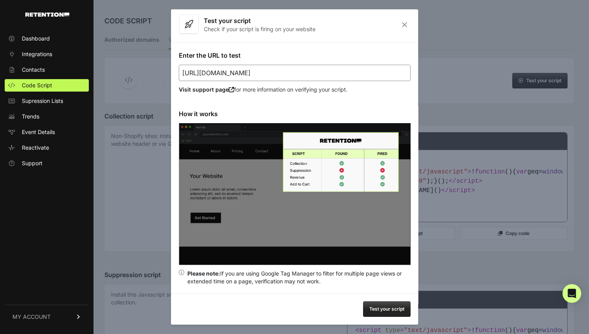
click at [388, 303] on button "Test your script" at bounding box center [387, 309] width 48 height 16
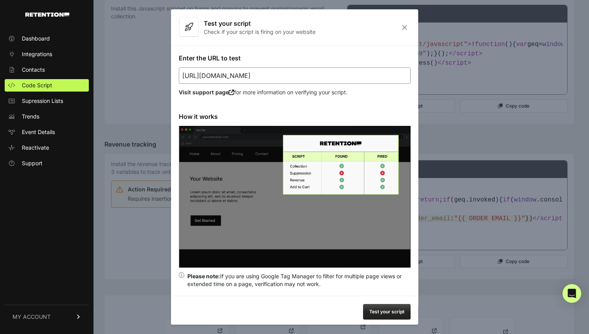
click at [230, 94] on icon at bounding box center [231, 92] width 5 height 5
click at [382, 308] on button "Test your script" at bounding box center [387, 312] width 48 height 16
click at [401, 24] on icon "Close" at bounding box center [404, 27] width 12 height 7
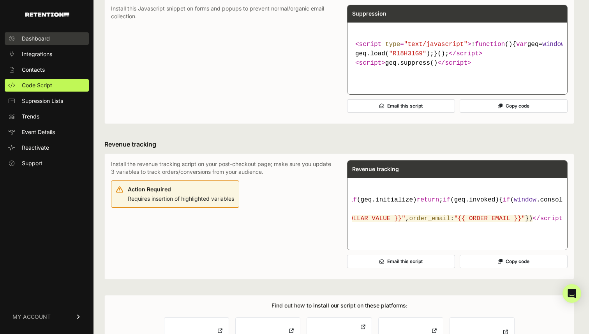
click at [64, 42] on link "Dashboard" at bounding box center [47, 38] width 84 height 12
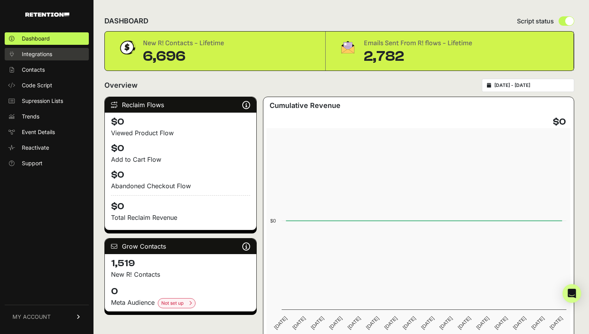
click at [48, 53] on span "Integrations" at bounding box center [37, 54] width 30 height 8
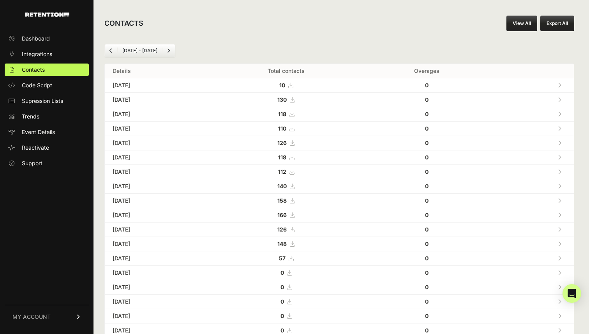
click at [137, 99] on td "[DATE]" at bounding box center [156, 100] width 102 height 14
click at [287, 99] on strong "130" at bounding box center [281, 99] width 9 height 7
click at [559, 100] on icon at bounding box center [560, 99] width 4 height 5
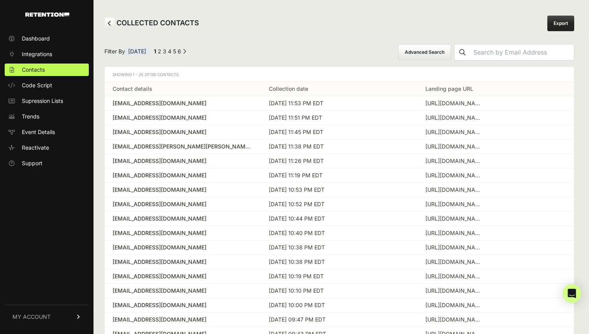
click at [451, 55] on button "Advanced Search" at bounding box center [424, 52] width 53 height 16
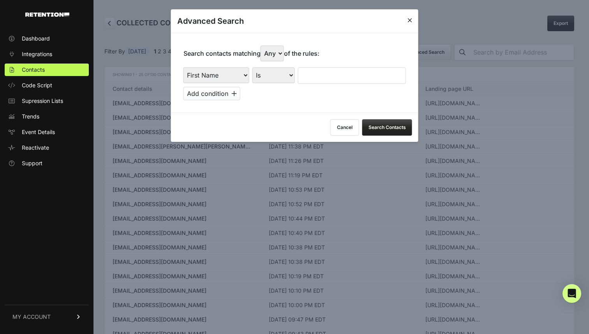
click at [319, 71] on input "text" at bounding box center [352, 75] width 108 height 16
type input "Joseph"
click at [381, 130] on button "Search Contacts" at bounding box center [387, 127] width 50 height 16
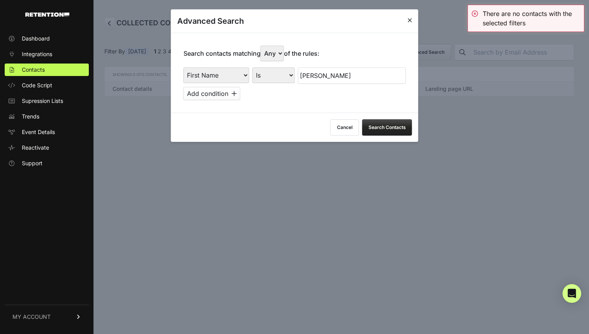
click at [351, 123] on button "Cancel" at bounding box center [344, 127] width 29 height 16
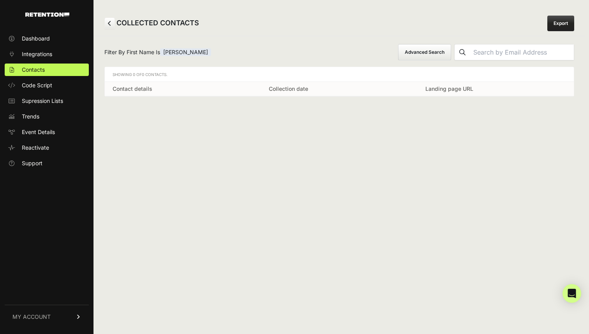
click at [168, 48] on div "Filter By First Name Is [PERSON_NAME] Advanced Search" at bounding box center [339, 52] width 470 height 16
click at [113, 23] on link at bounding box center [109, 24] width 11 height 12
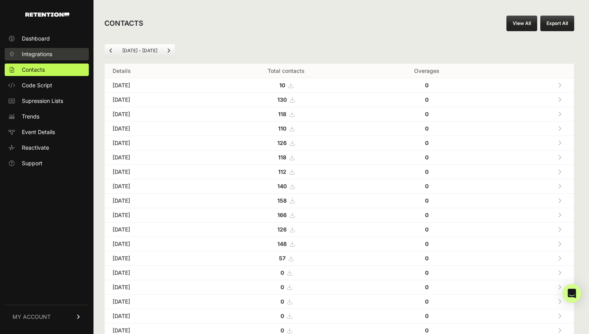
click at [58, 49] on link "Integrations" at bounding box center [47, 54] width 84 height 12
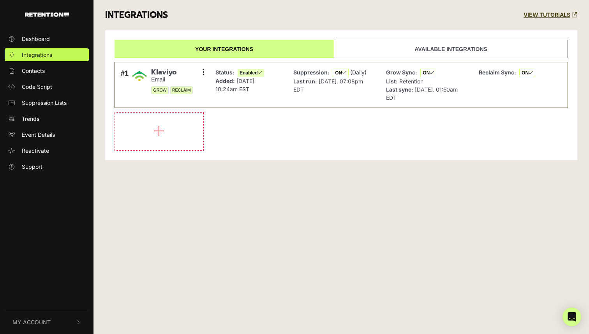
click at [375, 37] on div "Your integrations Available integrations #1 Klaviyo Email GROW RECLAIM Settings…" at bounding box center [341, 95] width 472 height 130
click at [375, 42] on link "Available integrations" at bounding box center [451, 49] width 234 height 18
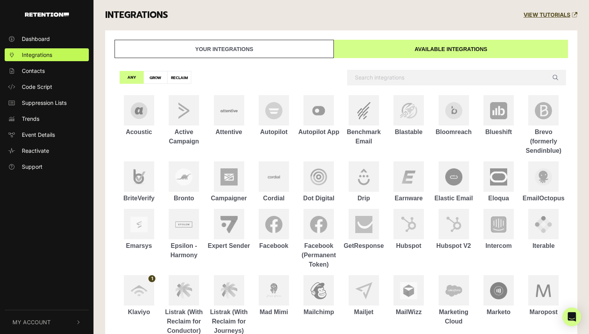
click at [377, 94] on li "Benchmark Email" at bounding box center [363, 124] width 45 height 62
click at [375, 76] on input "text" at bounding box center [456, 78] width 219 height 16
click at [180, 73] on label "RECLAIM" at bounding box center [179, 77] width 24 height 13
radio input "true"
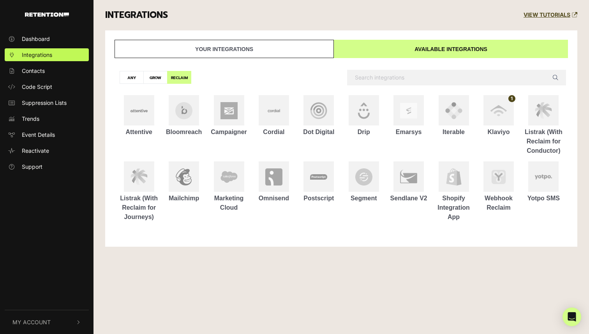
click at [137, 76] on label "ANY" at bounding box center [132, 77] width 24 height 13
radio input "true"
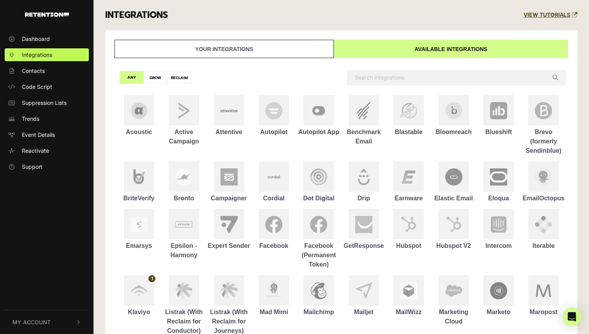
click at [375, 74] on input "text" at bounding box center [456, 78] width 219 height 16
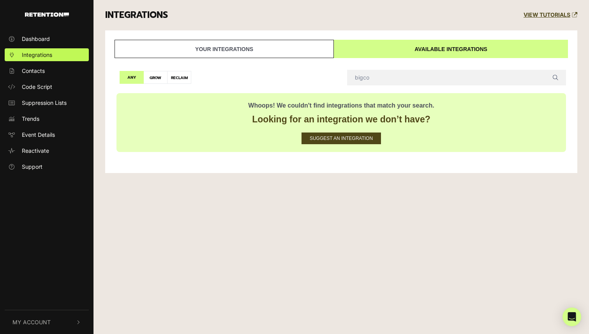
type input "bigcom"
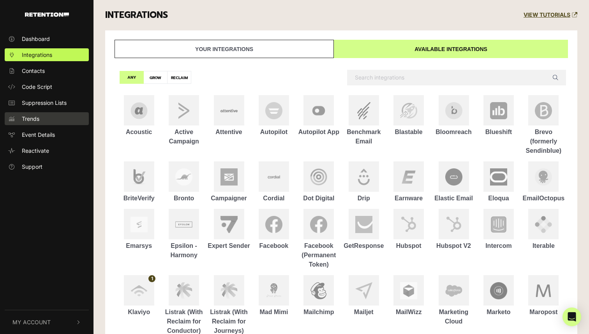
click at [51, 119] on link "Trends" at bounding box center [47, 118] width 84 height 13
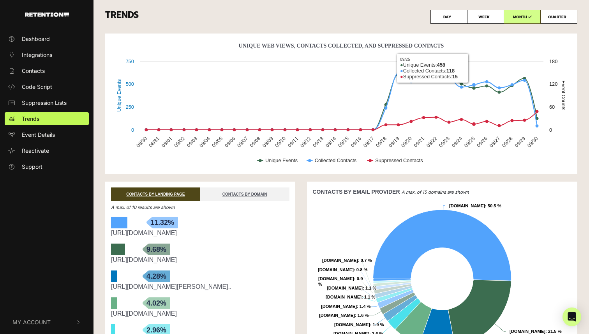
click at [432, 12] on label "DAY" at bounding box center [448, 17] width 37 height 14
radio input "true"
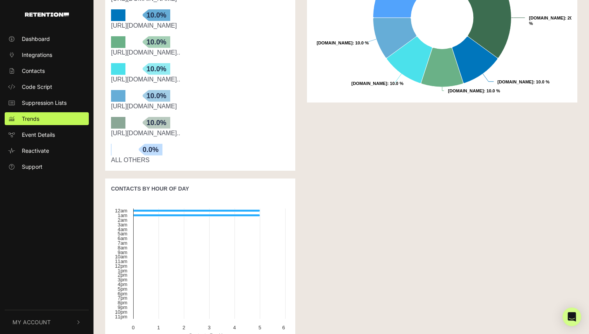
scroll to position [301, 0]
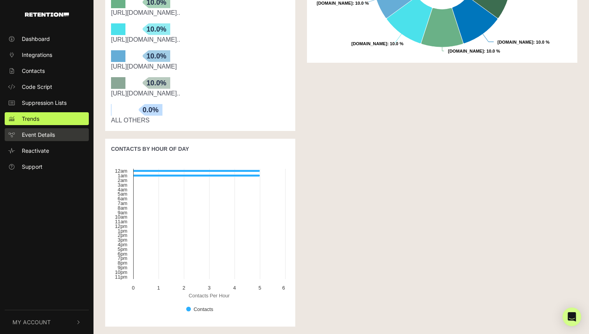
click at [58, 132] on link "Event Details" at bounding box center [47, 134] width 84 height 13
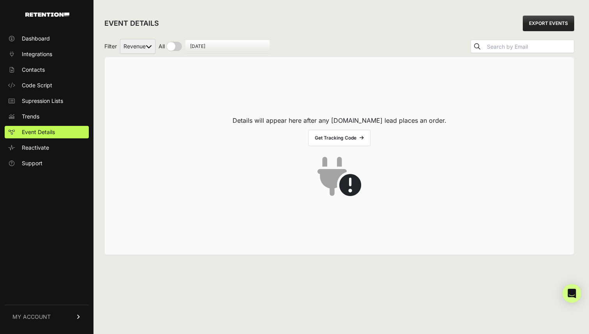
click at [340, 143] on link "Get Tracking Code" at bounding box center [339, 138] width 62 height 16
click at [50, 43] on link "Dashboard" at bounding box center [47, 38] width 84 height 12
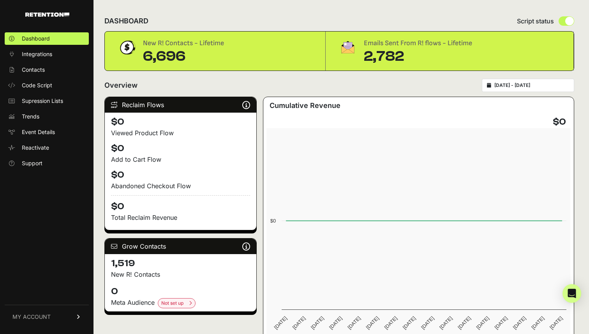
click at [174, 51] on div "6,696" at bounding box center [183, 57] width 81 height 16
click at [519, 90] on div "2025-08-31 - 2025-09-30" at bounding box center [528, 85] width 92 height 13
type input "2025-08-31"
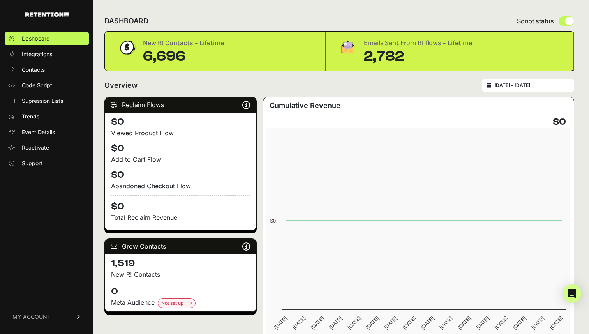
type input "[DATE]"
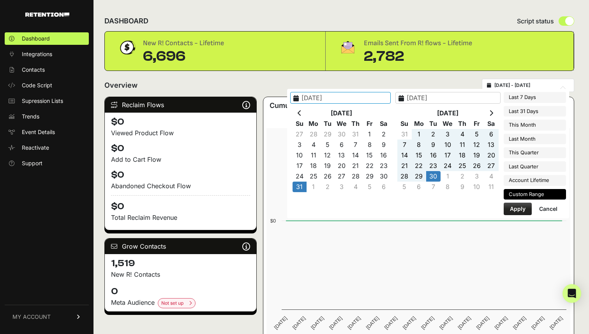
click at [522, 86] on input "2025-08-31 - 2025-09-30" at bounding box center [531, 85] width 75 height 6
type input "[DATE]"
type input "2025-08-31"
type input "[DATE]"
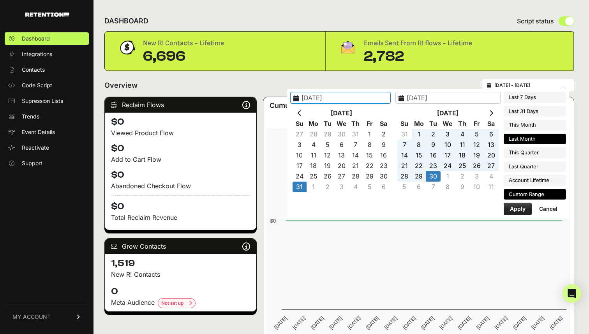
type input "2025-08-01"
type input "2025-08-31"
type input "2025-09-30"
type input "2025-09-01"
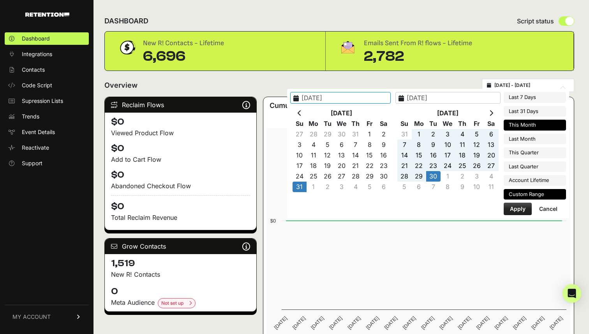
click at [522, 126] on li "This Month" at bounding box center [535, 125] width 62 height 11
type input "2025-09-01 - 2025-09-30"
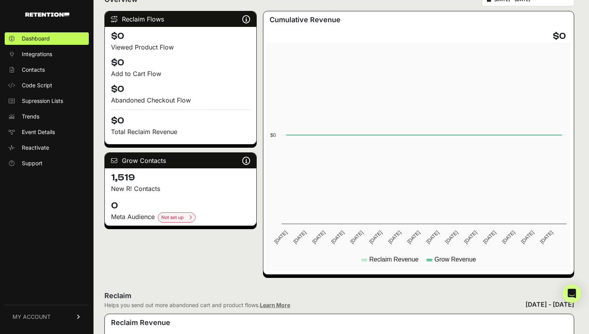
scroll to position [41, 0]
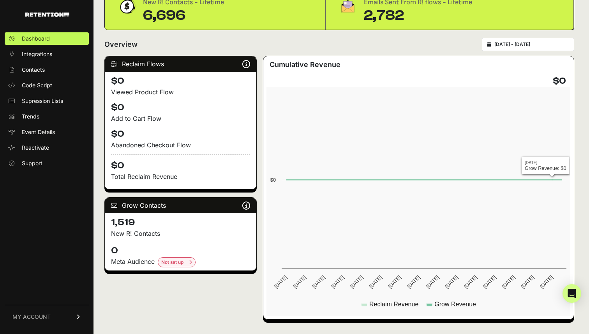
click at [536, 50] on div "2025-09-01 - 2025-09-30" at bounding box center [528, 44] width 92 height 13
click at [536, 49] on div "2025-09-01 - 2025-09-30" at bounding box center [528, 44] width 92 height 13
click at [539, 46] on input "2025-09-01 - 2025-09-30" at bounding box center [531, 44] width 75 height 6
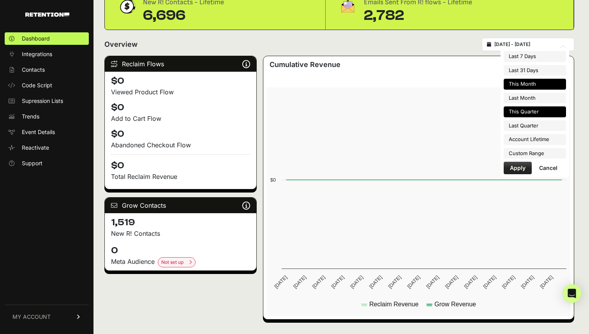
click at [531, 111] on li "This Quarter" at bounding box center [535, 111] width 62 height 11
type input "2025-07-01 - 2025-09-30"
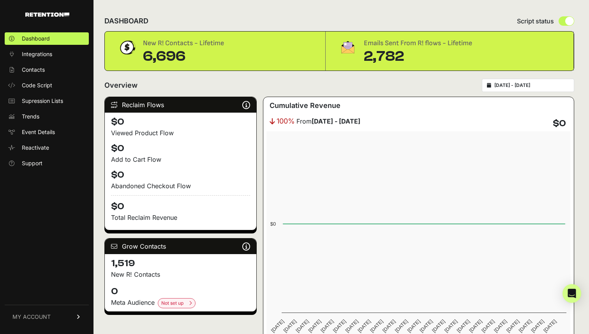
click at [521, 85] on input "[DATE] - [DATE]" at bounding box center [531, 85] width 75 height 6
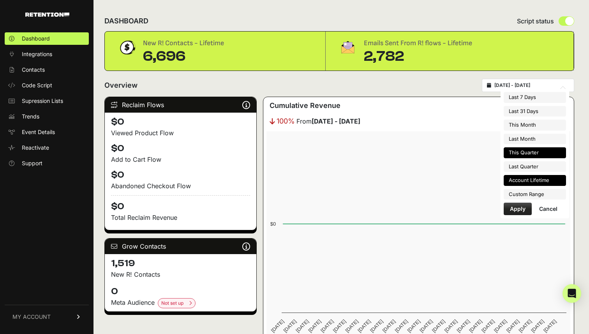
click at [529, 182] on li "Account Lifetime" at bounding box center [535, 180] width 62 height 11
type input "[DATE] - [DATE]"
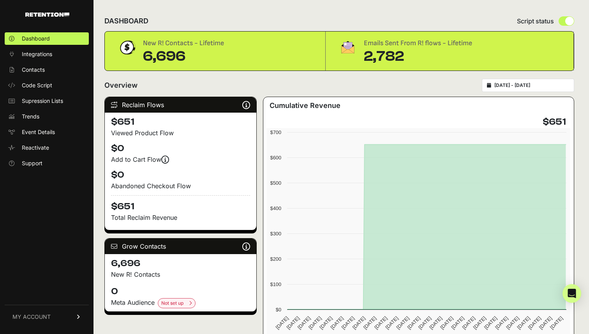
type input "[DATE]"
click at [526, 87] on input "[DATE] - [DATE]" at bounding box center [531, 85] width 75 height 6
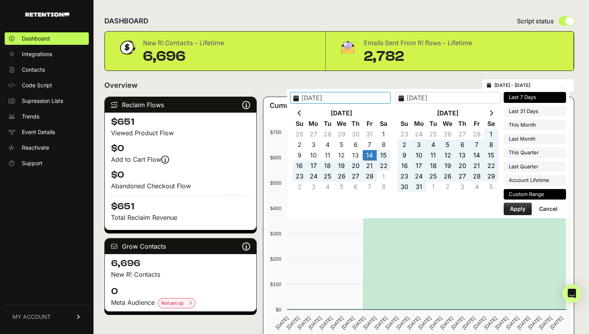
type input "[DATE]"
click at [526, 95] on li "Last 7 Days" at bounding box center [535, 97] width 62 height 11
type input "[DATE] - [DATE]"
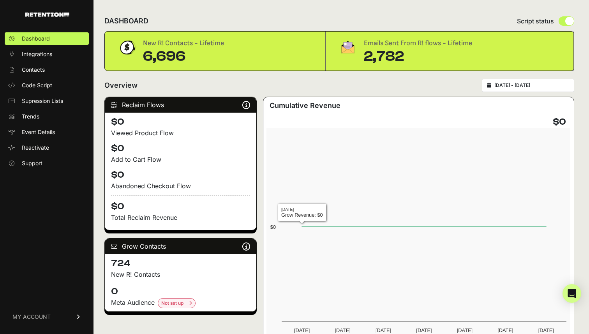
click at [45, 92] on ul "Dashboard Integrations Contacts Code Script Supression Lists Trends Event Detai…" at bounding box center [47, 100] width 84 height 137
click at [45, 91] on link "Code Script" at bounding box center [47, 85] width 84 height 12
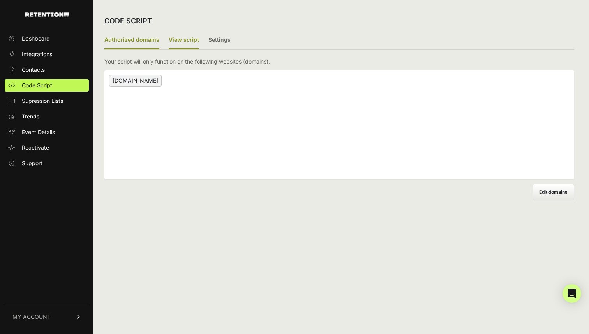
click at [187, 37] on label "View script" at bounding box center [184, 40] width 30 height 18
click at [0, 0] on input "View script" at bounding box center [0, 0] width 0 height 0
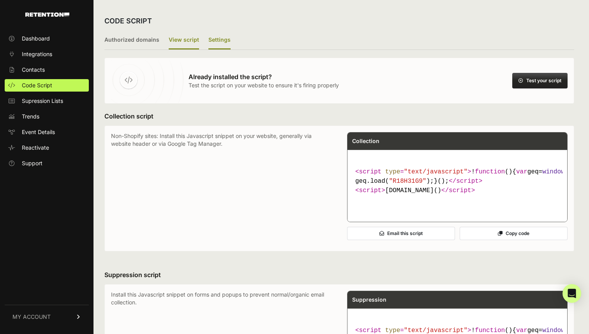
click at [220, 37] on label "Settings" at bounding box center [219, 40] width 22 height 18
click at [0, 0] on input "Settings" at bounding box center [0, 0] width 0 height 0
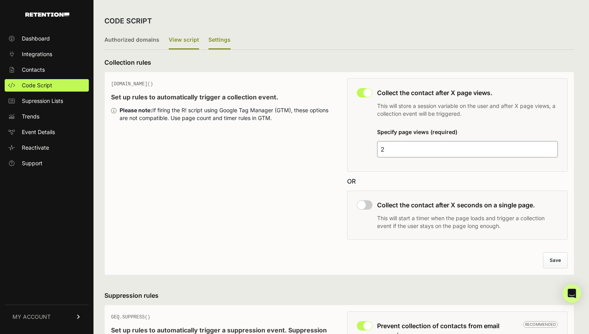
click at [192, 39] on label "View script" at bounding box center [184, 40] width 30 height 18
click at [0, 0] on input "View script" at bounding box center [0, 0] width 0 height 0
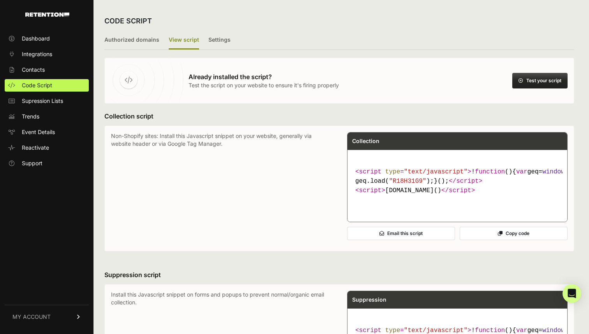
click at [555, 79] on button "Test your script" at bounding box center [539, 81] width 55 height 16
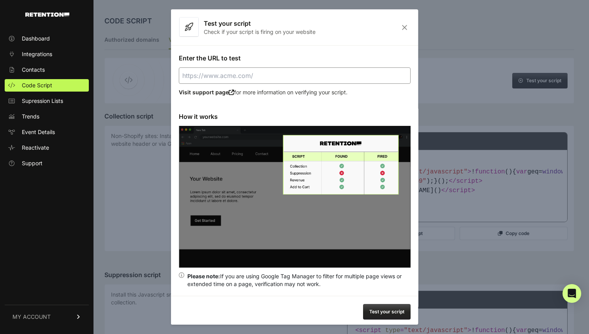
click at [325, 64] on div "Enter the URL to test Visit support page for more information on verifying your…" at bounding box center [294, 170] width 247 height 250
click at [308, 74] on input "Enter the URL to test" at bounding box center [295, 75] width 232 height 16
click at [392, 305] on button "Test your script" at bounding box center [387, 312] width 48 height 16
click at [344, 76] on input "[URL][DOMAIN_NAME]" at bounding box center [295, 75] width 232 height 16
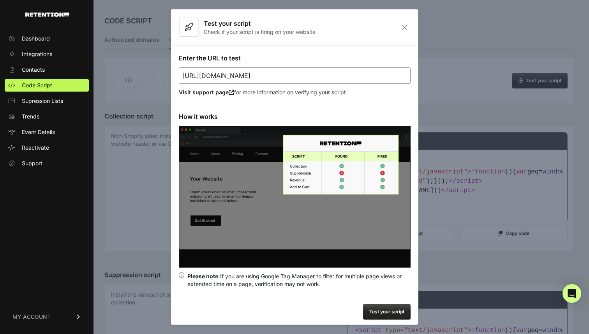
click at [344, 76] on input "[URL][DOMAIN_NAME]" at bounding box center [295, 75] width 232 height 16
paste input "checkout/order-confirmation"
click at [369, 307] on button "Test your script" at bounding box center [387, 312] width 48 height 16
click at [356, 75] on input "https://www.threepiece.us/checkout/order-confirmation" at bounding box center [295, 75] width 232 height 16
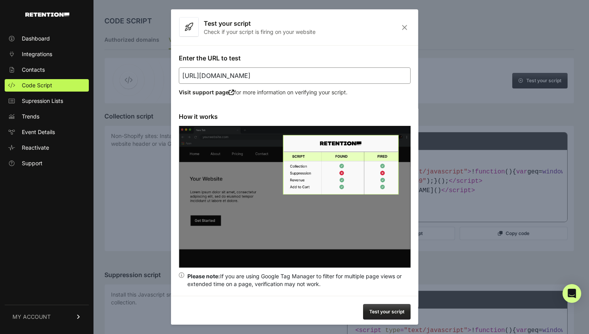
click at [356, 75] on input "https://www.threepiece.us/checkout/order-confirmation" at bounding box center [295, 75] width 232 height 16
paste input "url"
click at [388, 304] on button "Test your script" at bounding box center [387, 312] width 48 height 16
click at [383, 308] on button "Test your script" at bounding box center [387, 312] width 48 height 16
click at [307, 78] on input "https://www.threepiece.us/checkout" at bounding box center [295, 75] width 232 height 16
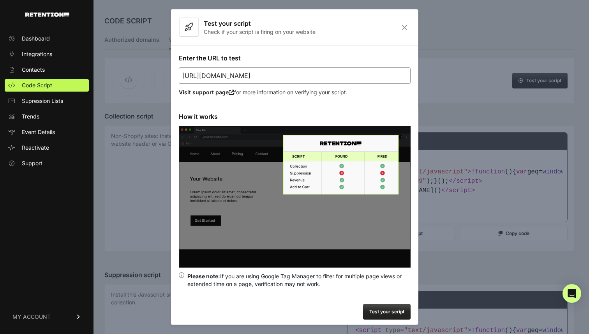
click at [306, 76] on input "https://www.threepiece.us/checkout" at bounding box center [295, 75] width 232 height 16
click at [399, 311] on button "Test your script" at bounding box center [387, 312] width 48 height 16
click at [312, 79] on input "https://www.threepiece.us/checkout" at bounding box center [295, 75] width 232 height 16
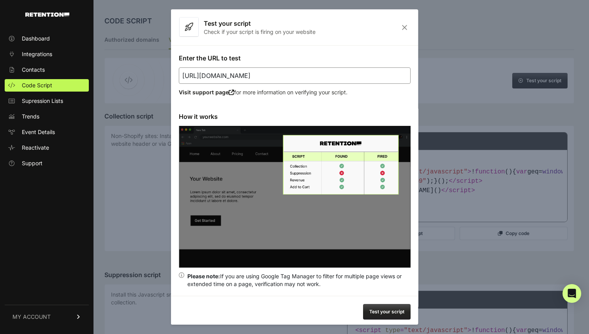
click at [384, 307] on button "Test your script" at bounding box center [387, 312] width 48 height 16
click at [328, 76] on input "https://www.threepiece.us/checkout/order-confirmation" at bounding box center [295, 75] width 232 height 16
paste input "url"
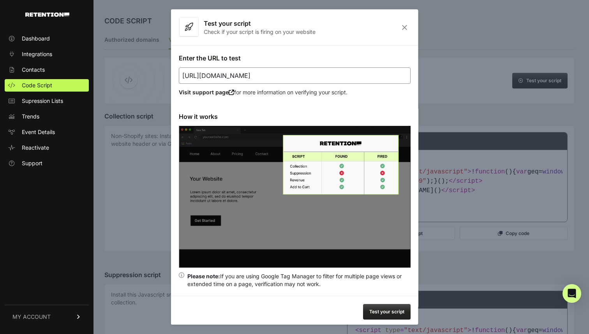
type input "https://www.threepiece.us/checkout"
click at [321, 60] on div "Enter the URL to test https://www.threepiece.us/checkout Visit support page for…" at bounding box center [294, 170] width 247 height 250
click at [380, 304] on button "Test your script" at bounding box center [387, 312] width 48 height 16
click at [404, 28] on icon "Close" at bounding box center [404, 27] width 12 height 7
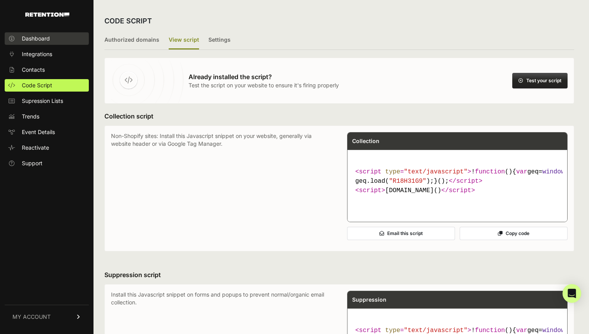
click at [49, 40] on span "Dashboard" at bounding box center [36, 39] width 28 height 8
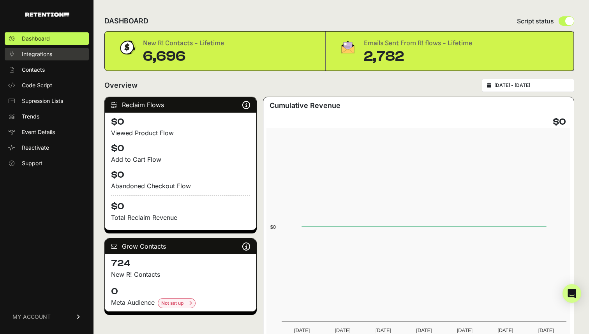
click at [40, 54] on span "Integrations" at bounding box center [37, 54] width 30 height 8
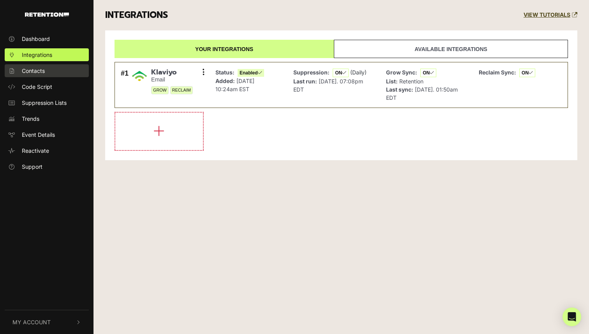
click at [41, 74] on span "Contacts" at bounding box center [33, 71] width 23 height 8
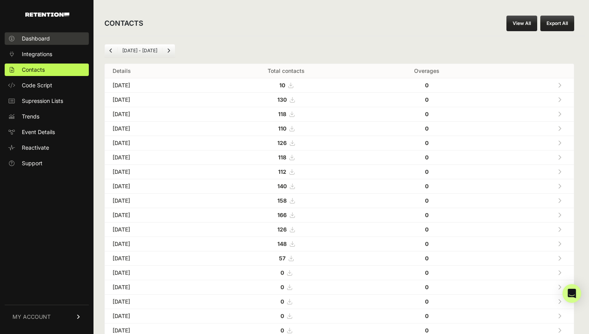
click at [50, 37] on link "Dashboard" at bounding box center [47, 38] width 84 height 12
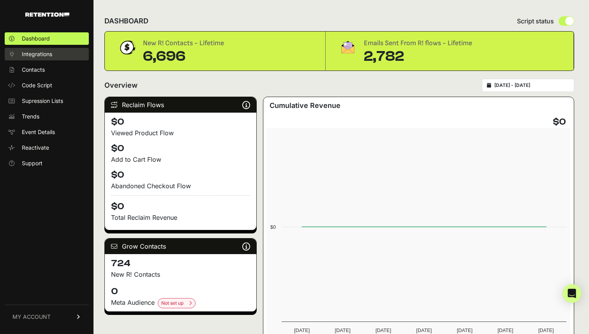
click at [43, 53] on span "Integrations" at bounding box center [37, 54] width 30 height 8
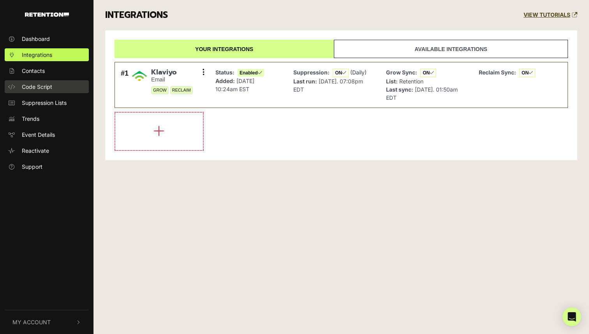
click at [46, 86] on span "Code Script" at bounding box center [37, 87] width 30 height 8
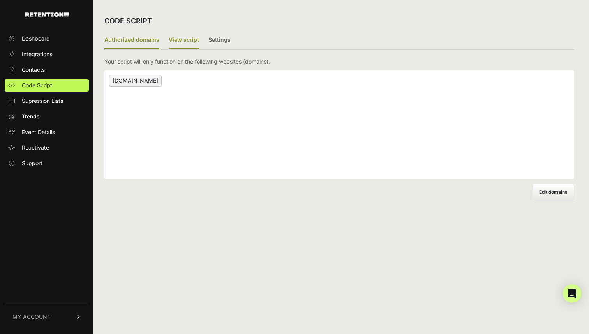
click at [187, 41] on label "View script" at bounding box center [184, 40] width 30 height 18
click at [0, 0] on input "View script" at bounding box center [0, 0] width 0 height 0
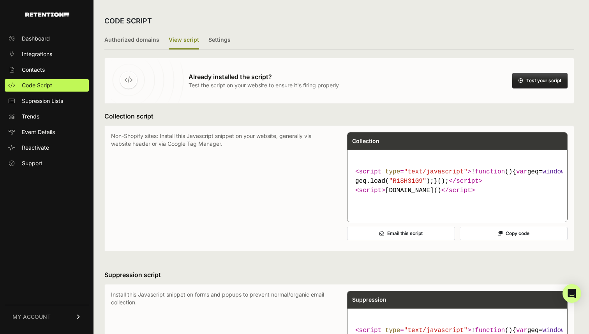
click at [544, 80] on button "Test your script" at bounding box center [539, 81] width 55 height 16
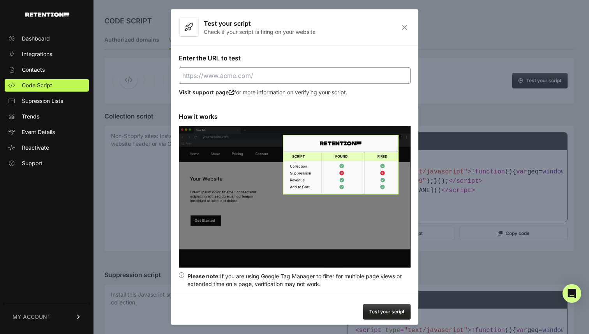
click at [289, 92] on p "Visit support page for more information on verifying your script." at bounding box center [295, 92] width 232 height 8
click at [285, 81] on input "Enter the URL to test" at bounding box center [295, 75] width 232 height 16
click at [263, 75] on input "Enter the URL to test" at bounding box center [295, 75] width 232 height 16
paste input "https://www.threepiece.us/checkout"
click at [401, 314] on button "Test your script" at bounding box center [387, 312] width 48 height 16
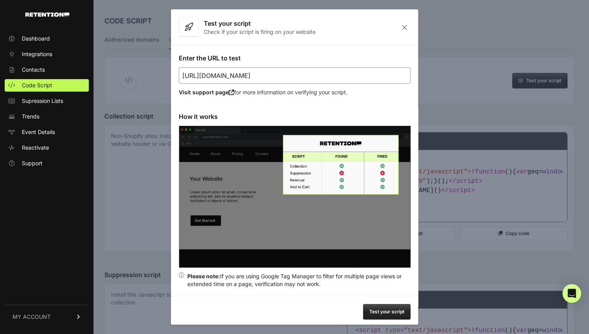
click at [298, 76] on input "https://www.threepiece.us/checkout" at bounding box center [295, 75] width 232 height 16
click at [266, 80] on input "https://www.threepiece.us/checkout" at bounding box center [295, 75] width 232 height 16
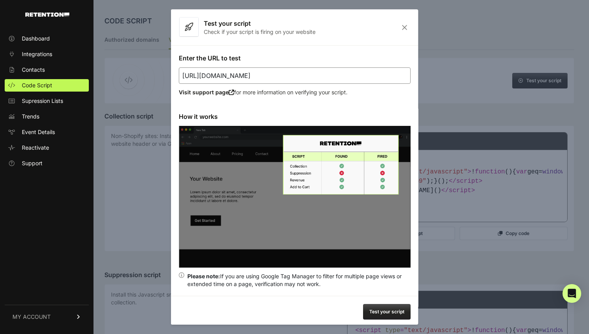
click at [266, 80] on input "https://www.threepiece.us/checkout" at bounding box center [295, 75] width 232 height 16
paste input "/order-confirmation"
click at [386, 310] on button "Test your script" at bounding box center [387, 312] width 48 height 16
drag, startPoint x: 384, startPoint y: 70, endPoint x: 275, endPoint y: 71, distance: 109.8
click at [275, 71] on input "https://www.threepiece.us/checkout/order-confirmation" at bounding box center [295, 75] width 232 height 16
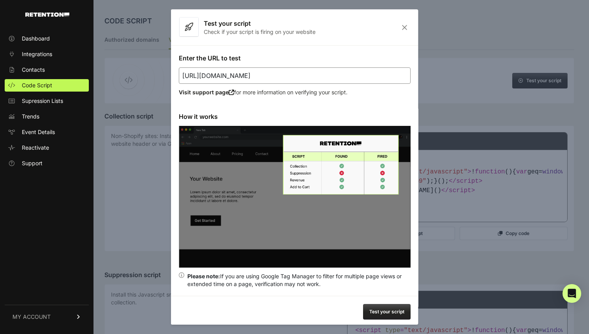
click at [273, 72] on input "https://www.threepiece.us/checkout/order-confirmation" at bounding box center [295, 75] width 232 height 16
click at [268, 74] on input "https://www.threepiece.us/checkout/order-confirmation" at bounding box center [295, 75] width 232 height 16
drag, startPoint x: 262, startPoint y: 75, endPoint x: 381, endPoint y: 78, distance: 119.2
click at [377, 76] on input "https://www.threepiece.us/checkout/order-confirmation" at bounding box center [295, 75] width 232 height 16
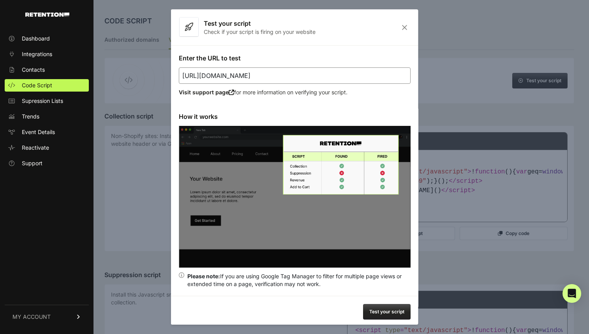
click at [358, 54] on div "Enter the URL to test https://www.threepiece.us Visit support page for more inf…" at bounding box center [294, 170] width 247 height 250
click at [385, 306] on button "Test your script" at bounding box center [387, 312] width 48 height 16
click at [307, 78] on input "https://www.threepiece.us" at bounding box center [295, 75] width 232 height 16
type input "https://www.threepiece.us/advan-racing-rg-d2-4x100-15x7-0-30-machining-black-gu…"
click at [375, 315] on button "Test your script" at bounding box center [387, 312] width 48 height 16
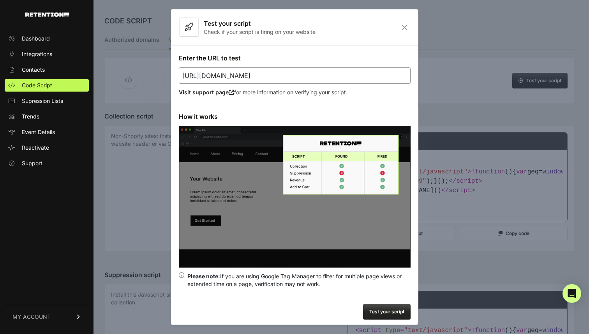
scroll to position [3, 0]
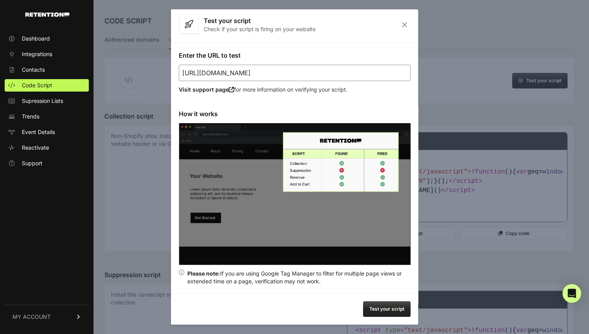
click at [377, 314] on button "Test your script" at bounding box center [387, 309] width 48 height 16
click at [376, 301] on button "Test your script" at bounding box center [387, 309] width 48 height 16
click at [359, 77] on input "https://www.threepiece.us/advan-racing-rg-d2-4x100-15x7-0-30-machining-black-gu…" at bounding box center [295, 73] width 232 height 16
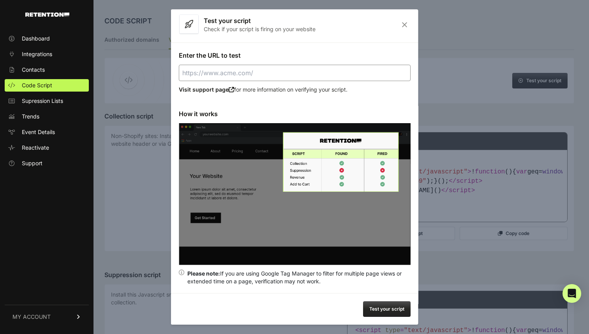
click at [359, 76] on input "Enter the URL to test" at bounding box center [295, 73] width 232 height 16
type input "https://www.threepiece.us"
click at [387, 303] on button "Test your script" at bounding box center [387, 309] width 48 height 16
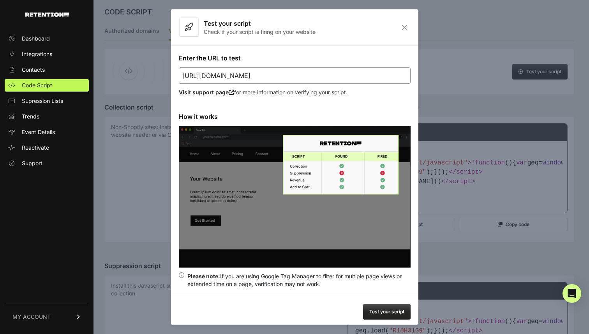
scroll to position [0, 0]
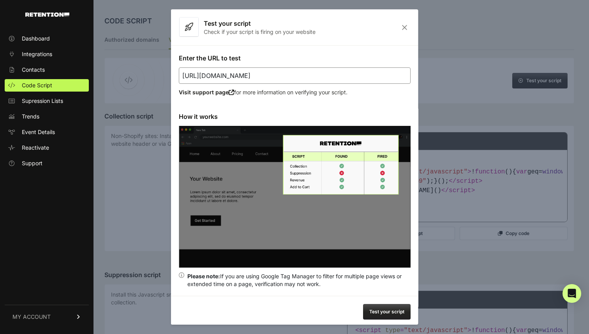
click at [401, 30] on icon "Close" at bounding box center [404, 27] width 12 height 7
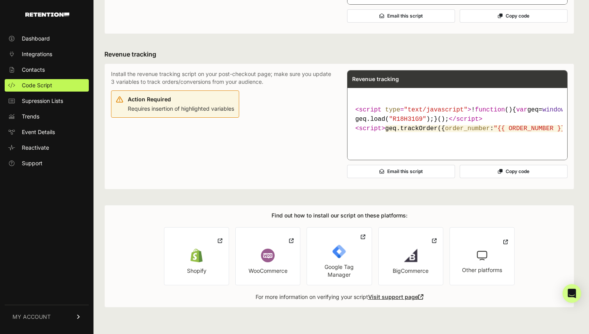
scroll to position [432, 0]
click at [434, 243] on icon at bounding box center [434, 241] width 5 height 6
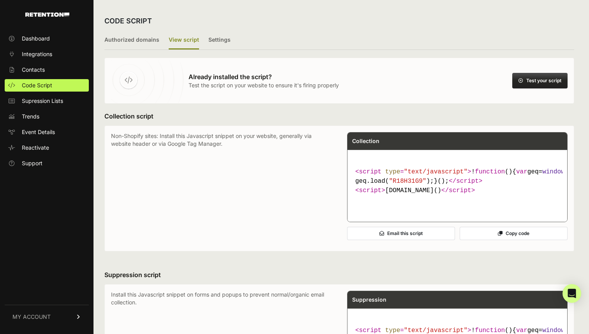
click at [516, 82] on button "Test your script" at bounding box center [539, 81] width 55 height 16
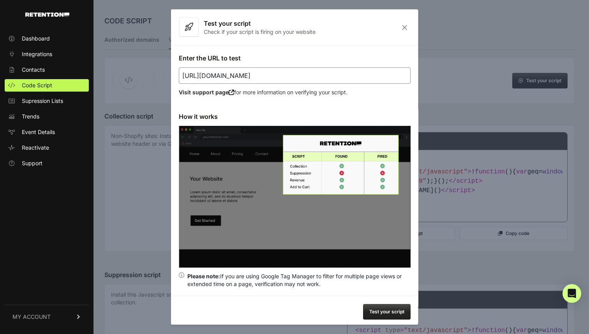
click at [388, 313] on button "Test your script" at bounding box center [387, 312] width 48 height 16
click at [404, 28] on icon "Close" at bounding box center [404, 27] width 12 height 7
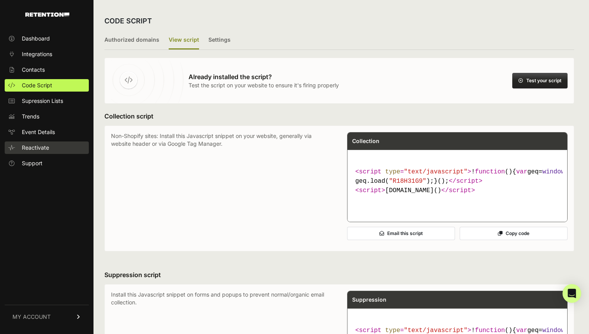
click at [41, 143] on link "Reactivate" at bounding box center [47, 147] width 84 height 12
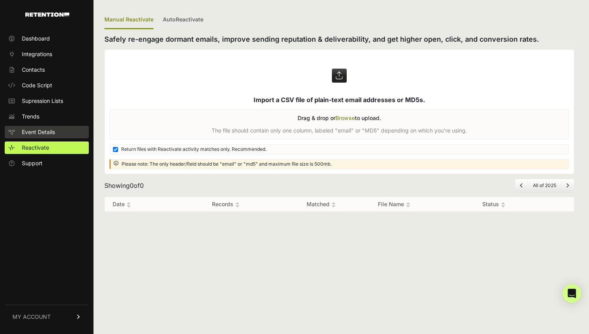
click at [42, 133] on span "Event Details" at bounding box center [38, 132] width 33 height 8
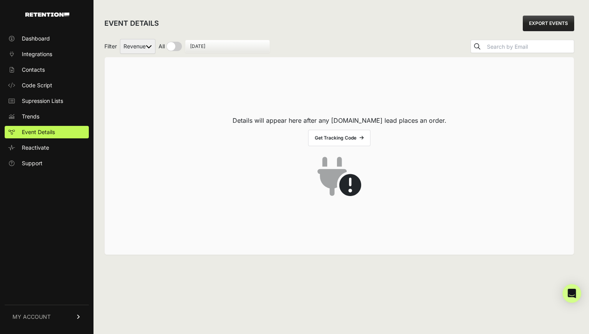
click at [147, 48] on select "Revenue" at bounding box center [137, 46] width 35 height 15
click at [346, 136] on link "Get Tracking Code" at bounding box center [339, 138] width 62 height 16
click at [55, 42] on link "Dashboard" at bounding box center [47, 38] width 84 height 12
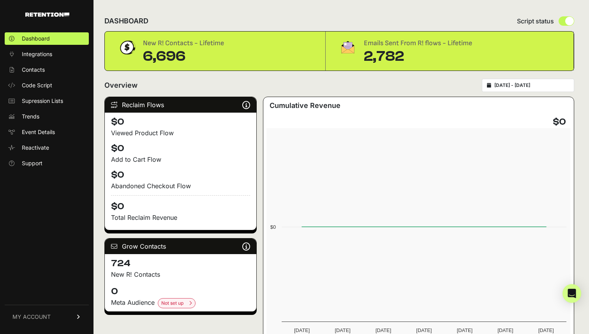
click at [374, 54] on div "2,782" at bounding box center [418, 57] width 108 height 16
click at [569, 20] on input "radio" at bounding box center [567, 20] width 16 height 9
radio input "true"
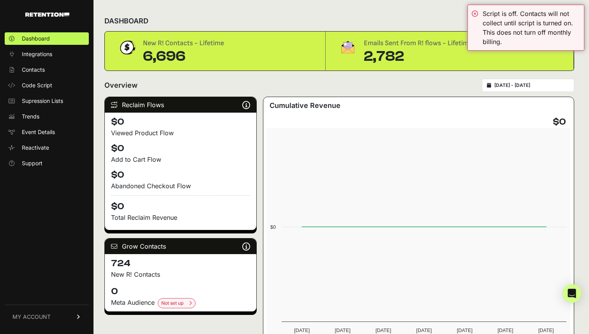
click at [424, 16] on div "DASHBOARD Script status" at bounding box center [339, 21] width 470 height 20
click at [472, 12] on div "Script is off. Contacts will not collect until script is turned on. This does n…" at bounding box center [525, 28] width 117 height 46
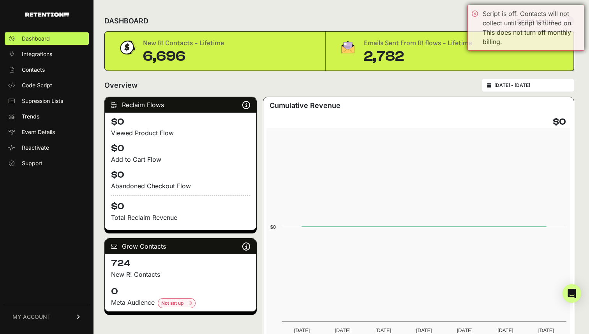
click at [475, 13] on div "Script is off. Contacts will not collect until script is turned on. This does n…" at bounding box center [525, 28] width 117 height 46
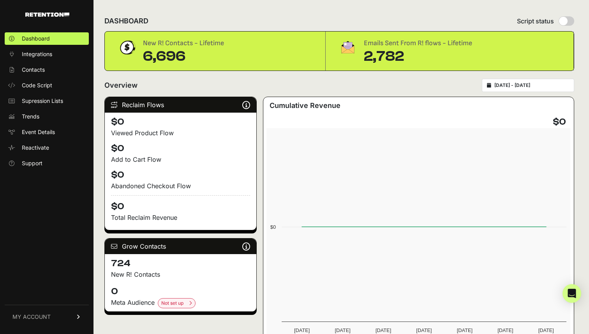
click at [563, 20] on input "radio" at bounding box center [567, 20] width 16 height 9
radio input "true"
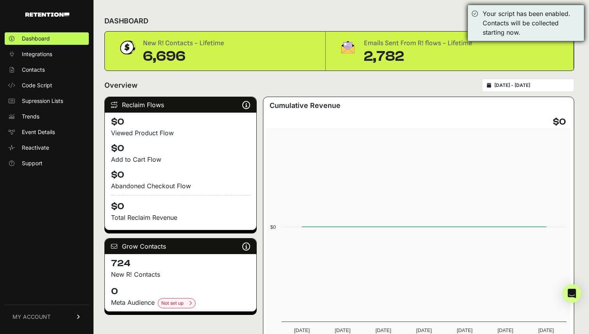
click at [473, 12] on div "Your script has been enabled. Contacts will be collected starting now." at bounding box center [525, 23] width 117 height 37
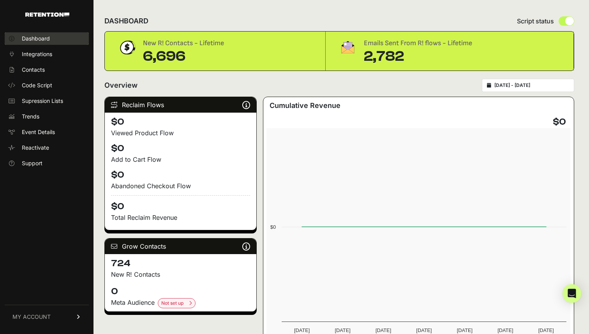
click at [35, 42] on span "Dashboard" at bounding box center [36, 39] width 28 height 8
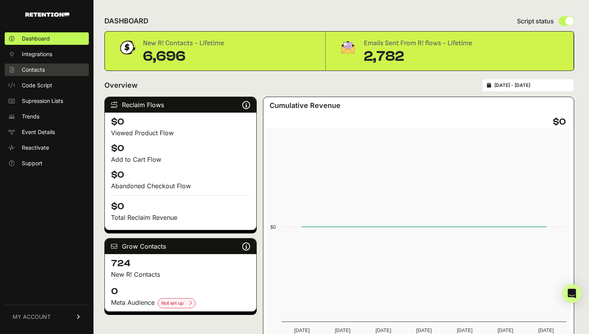
click at [46, 75] on link "Contacts" at bounding box center [47, 69] width 84 height 12
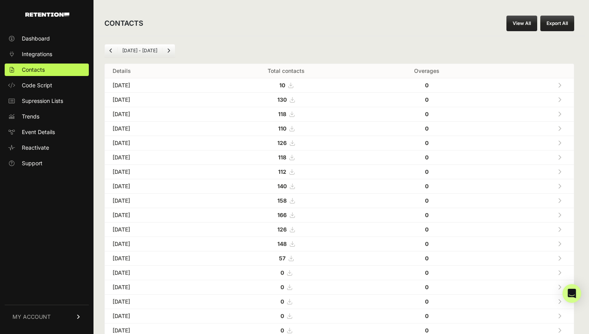
click at [560, 86] on icon at bounding box center [560, 85] width 4 height 5
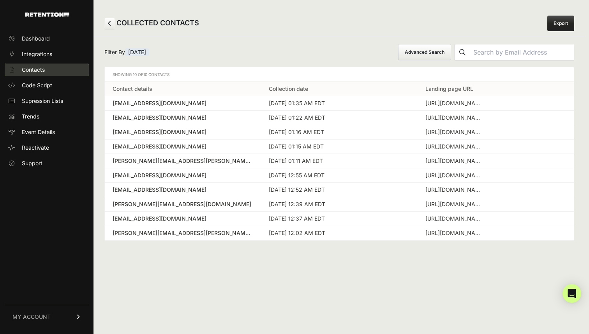
click at [62, 67] on link "Contacts" at bounding box center [47, 69] width 84 height 12
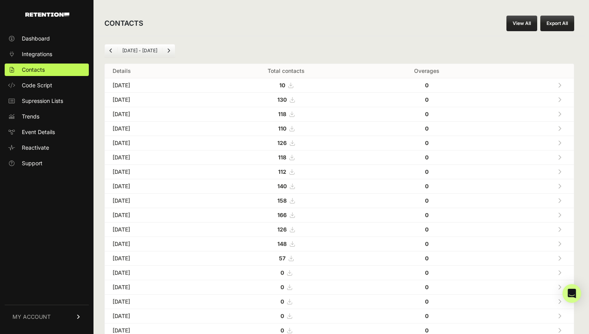
click at [557, 101] on link at bounding box center [559, 100] width 13 height 16
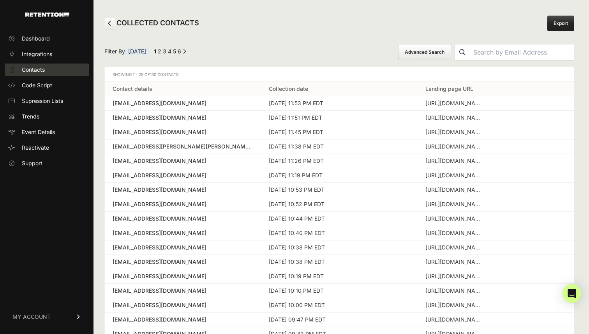
click at [54, 72] on link "Contacts" at bounding box center [47, 69] width 84 height 12
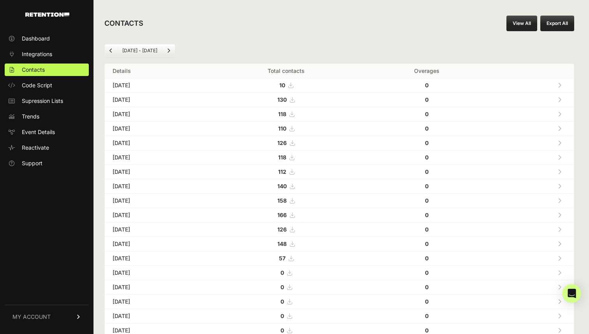
click at [525, 25] on link "View All" at bounding box center [521, 24] width 31 height 16
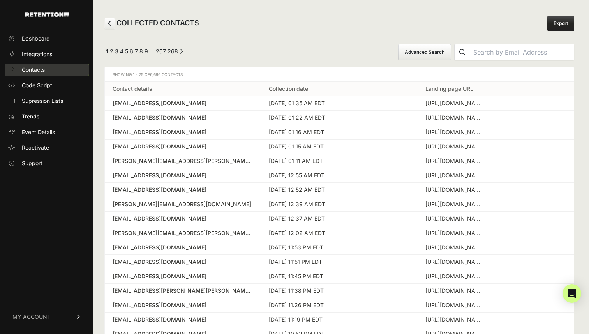
click at [53, 69] on link "Contacts" at bounding box center [47, 69] width 84 height 12
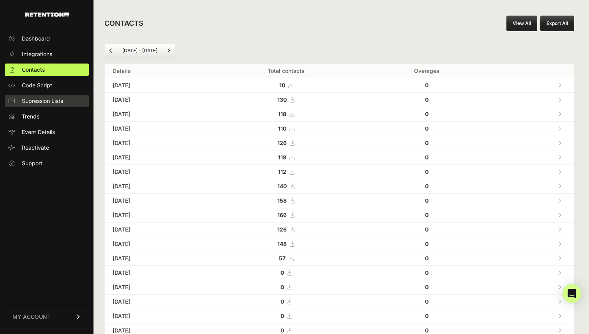
click at [49, 98] on span "Supression Lists" at bounding box center [42, 101] width 41 height 8
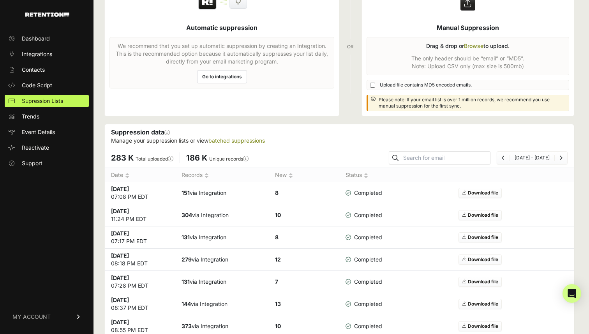
scroll to position [51, 0]
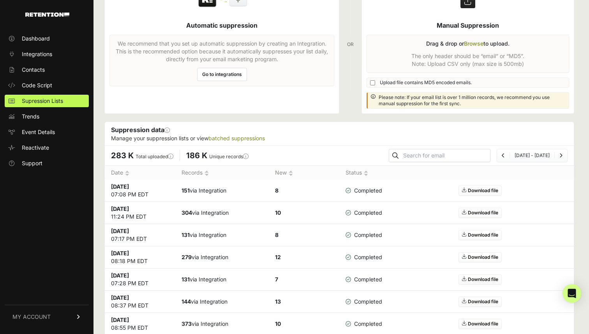
click at [209, 190] on td "151 via Integration" at bounding box center [222, 191] width 94 height 22
click at [144, 193] on td "Sep 29 2025 07:08 PM EDT" at bounding box center [140, 191] width 70 height 22
click at [540, 158] on li "Aug 31 - Sep 30" at bounding box center [531, 155] width 45 height 6
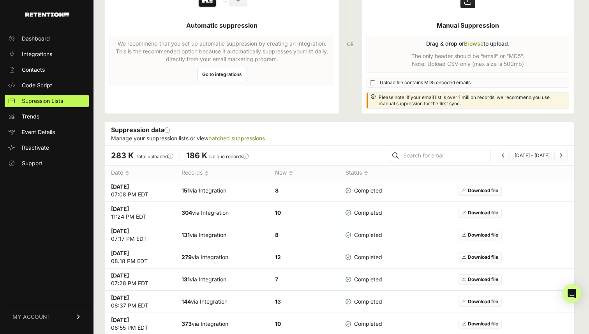
click at [562, 158] on li "Page navigation" at bounding box center [560, 155] width 13 height 6
click at [562, 157] on icon "Next" at bounding box center [560, 155] width 3 height 5
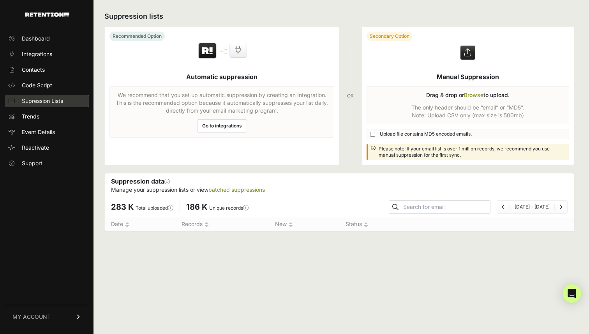
click at [63, 104] on span "Supression Lists" at bounding box center [42, 101] width 41 height 8
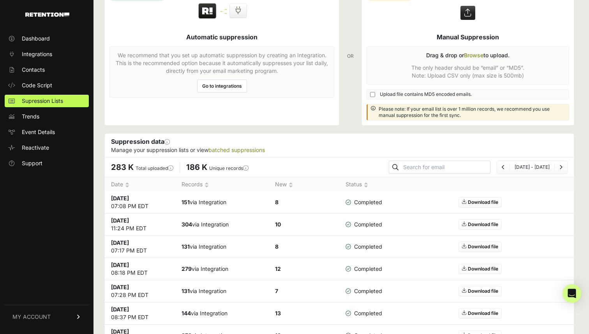
scroll to position [67, 0]
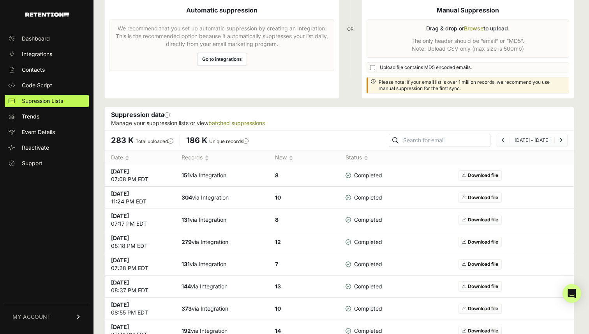
scroll to position [67, 0]
click at [56, 99] on span "Supression Lists" at bounding box center [42, 101] width 41 height 8
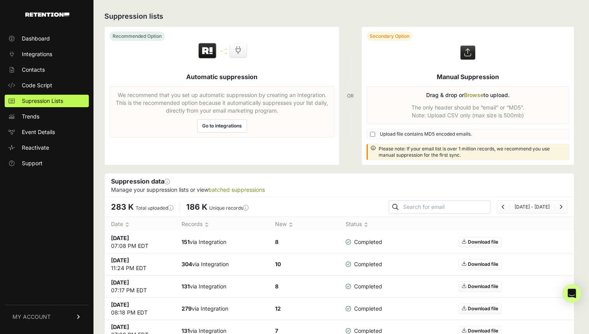
click at [226, 129] on link "Go to integrations" at bounding box center [222, 125] width 50 height 13
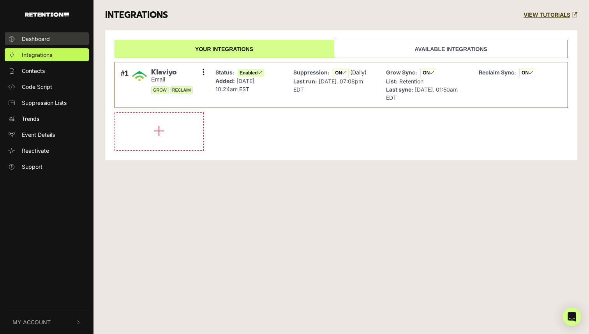
click at [50, 43] on link "Dashboard" at bounding box center [47, 38] width 84 height 13
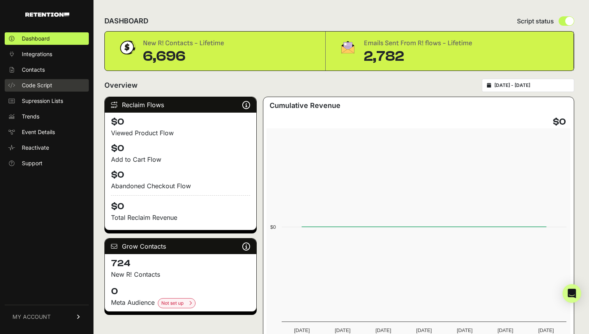
click at [48, 86] on span "Code Script" at bounding box center [37, 85] width 30 height 8
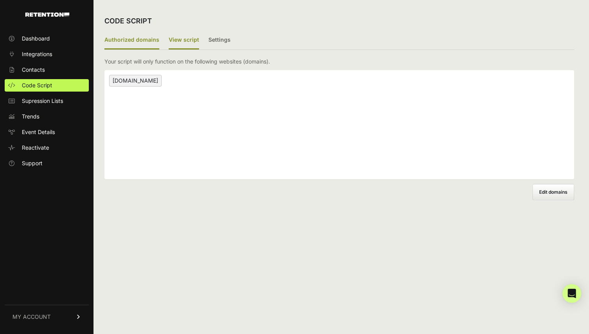
click at [183, 35] on label "View script" at bounding box center [184, 40] width 30 height 18
click at [0, 0] on input "View script" at bounding box center [0, 0] width 0 height 0
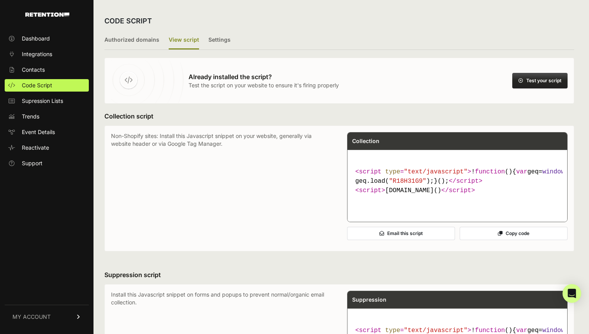
click at [541, 78] on button "Test your script" at bounding box center [539, 81] width 55 height 16
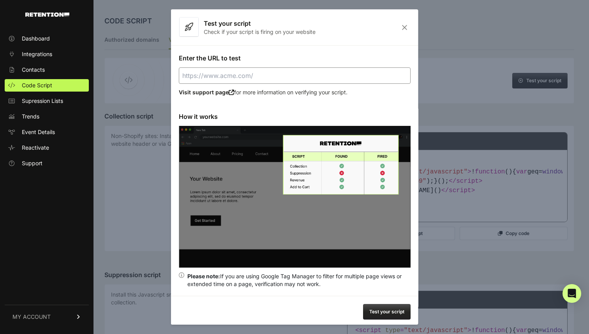
click at [300, 67] on input "Enter the URL to test" at bounding box center [295, 75] width 232 height 16
click at [381, 304] on button "Test your script" at bounding box center [387, 312] width 48 height 16
click at [309, 82] on input "https://www.threepiece.us" at bounding box center [295, 75] width 232 height 16
type input "https://www.threepiece.us/checkout/order-confirmation"
click at [382, 308] on button "Test your script" at bounding box center [387, 312] width 48 height 16
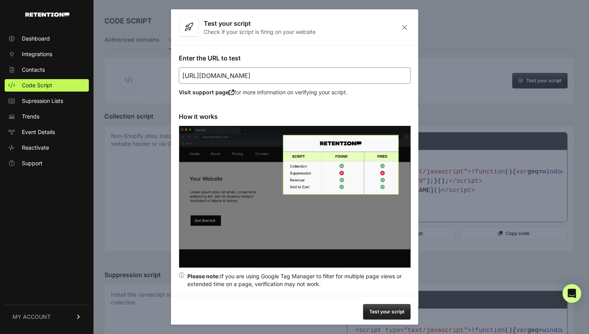
click at [387, 314] on button "Test your script" at bounding box center [387, 312] width 48 height 16
click at [387, 311] on button "Test your script" at bounding box center [387, 312] width 48 height 16
click at [386, 307] on button "Test your script" at bounding box center [387, 312] width 48 height 16
click at [394, 309] on button "Test your script" at bounding box center [387, 312] width 48 height 16
click at [367, 312] on button "Test your script" at bounding box center [387, 312] width 48 height 16
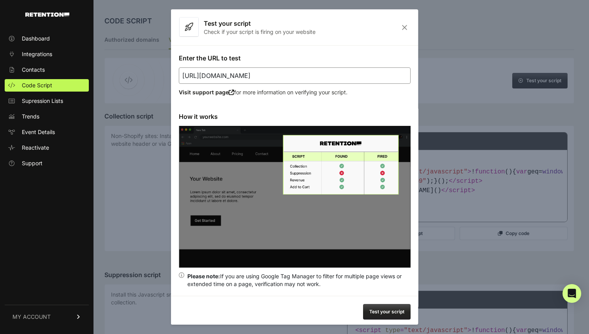
click at [378, 310] on button "Test your script" at bounding box center [387, 312] width 48 height 16
click at [385, 320] on div "Test your script" at bounding box center [294, 312] width 247 height 32
click at [385, 312] on button "Test your script" at bounding box center [387, 312] width 48 height 16
click at [396, 308] on button "Test your script" at bounding box center [387, 312] width 48 height 16
click at [402, 26] on icon "Close" at bounding box center [404, 27] width 12 height 7
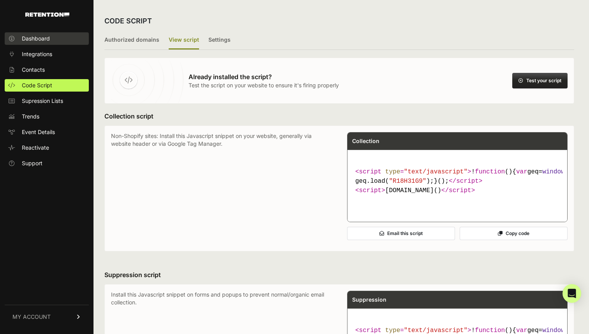
click at [61, 42] on link "Dashboard" at bounding box center [47, 38] width 84 height 12
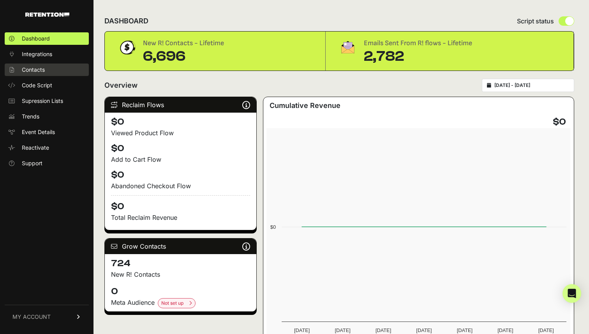
click at [37, 72] on span "Contacts" at bounding box center [33, 70] width 23 height 8
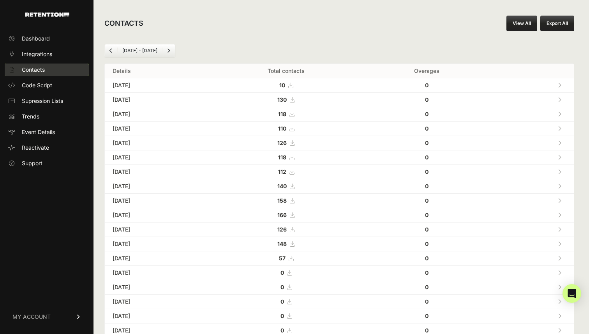
click at [52, 74] on link "Contacts" at bounding box center [47, 69] width 84 height 12
click at [140, 95] on td "[DATE]" at bounding box center [156, 100] width 102 height 14
click at [558, 84] on icon at bounding box center [560, 85] width 4 height 5
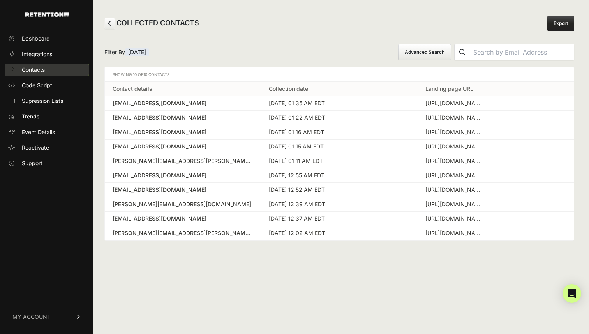
click at [48, 70] on link "Contacts" at bounding box center [47, 69] width 84 height 12
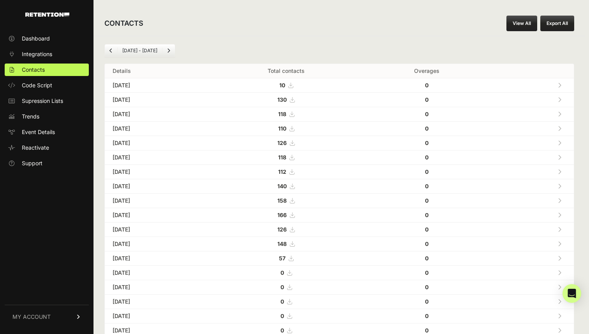
click at [560, 102] on icon at bounding box center [560, 99] width 4 height 5
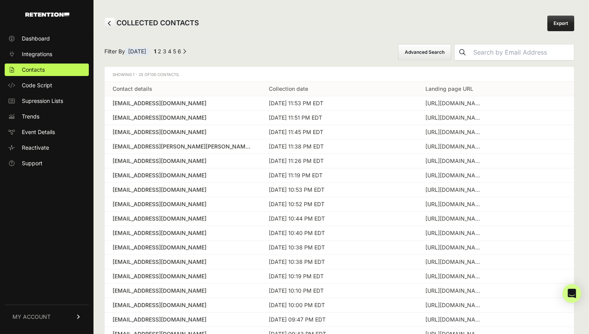
click at [506, 53] on input "text" at bounding box center [522, 52] width 104 height 16
type input "papachungus@gmail.com"
click at [455, 44] on button "submit" at bounding box center [463, 52] width 16 height 16
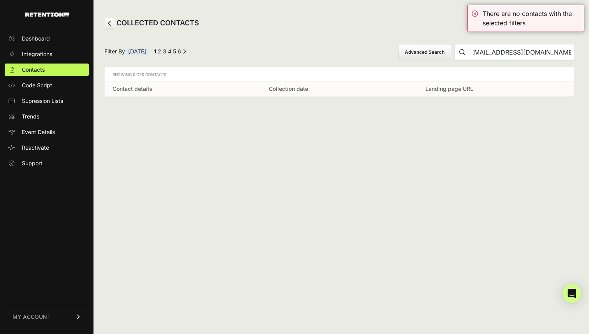
click at [516, 48] on input "papachungus@gmail.com" at bounding box center [522, 52] width 104 height 16
click at [51, 64] on link "Contacts" at bounding box center [47, 69] width 84 height 12
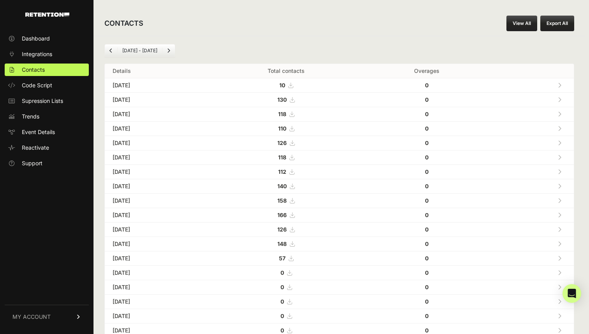
click at [559, 85] on icon at bounding box center [560, 85] width 4 height 5
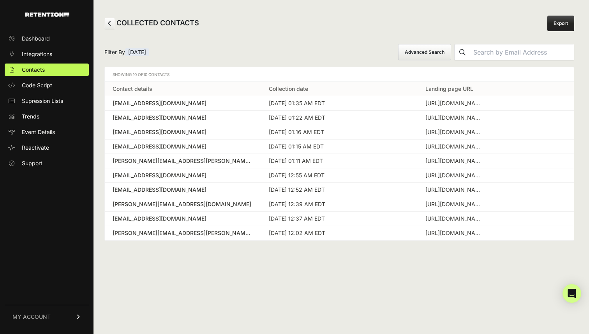
click at [514, 51] on input "text" at bounding box center [522, 52] width 104 height 16
paste input "papachungus@gmail.com"
type input "papachungus@gmail.com"
click at [455, 44] on button "submit" at bounding box center [463, 52] width 16 height 16
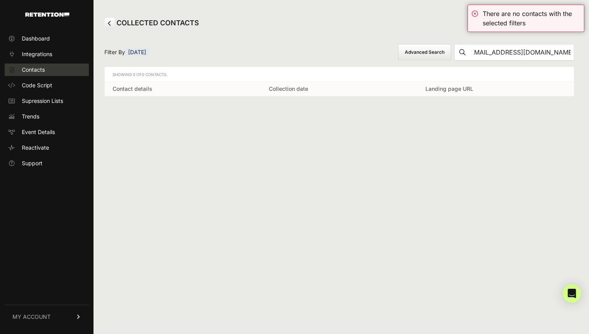
click at [65, 70] on link "Contacts" at bounding box center [47, 69] width 84 height 12
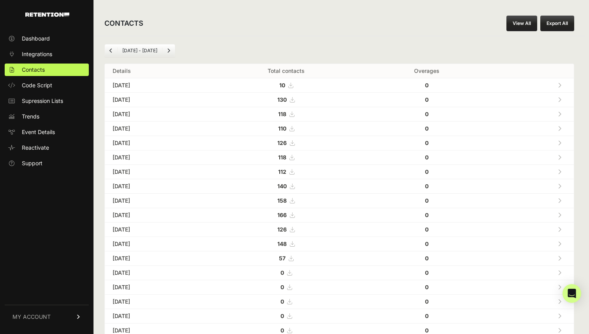
click at [525, 17] on link "View All" at bounding box center [521, 24] width 31 height 16
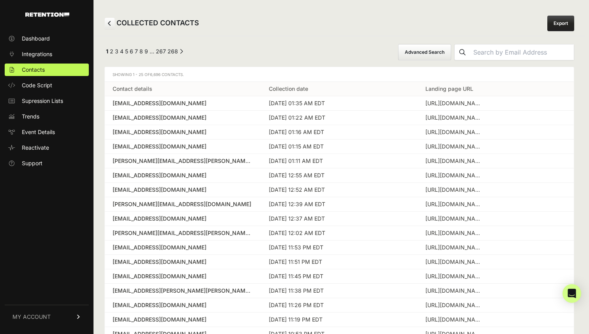
click at [499, 46] on input "text" at bounding box center [522, 52] width 104 height 16
paste input "papachungus@gmail.com"
type input "papachungus@gmail.com"
click at [455, 44] on button "submit" at bounding box center [463, 52] width 16 height 16
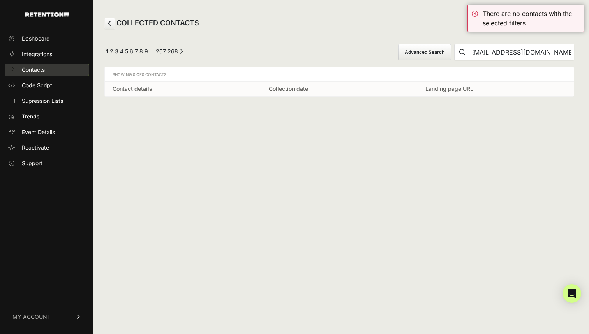
click at [62, 71] on link "Contacts" at bounding box center [47, 69] width 84 height 12
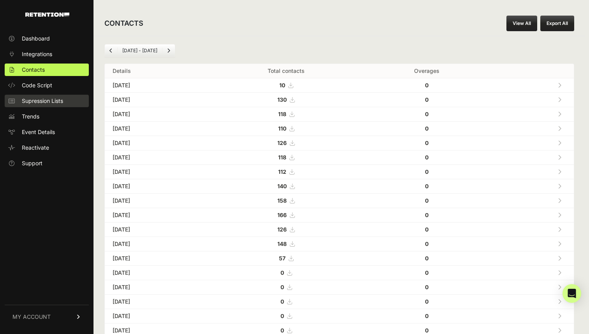
click at [59, 97] on span "Supression Lists" at bounding box center [42, 101] width 41 height 8
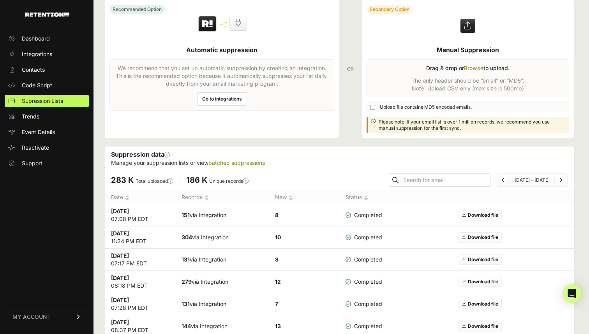
scroll to position [41, 0]
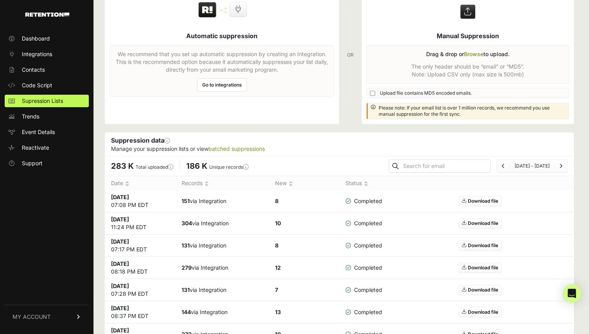
click at [203, 200] on td "151 via Integration" at bounding box center [222, 201] width 94 height 22
click at [196, 202] on td "151 via Integration" at bounding box center [222, 201] width 94 height 22
click at [134, 193] on td "Sep 29 2025 07:08 PM EDT" at bounding box center [140, 201] width 70 height 22
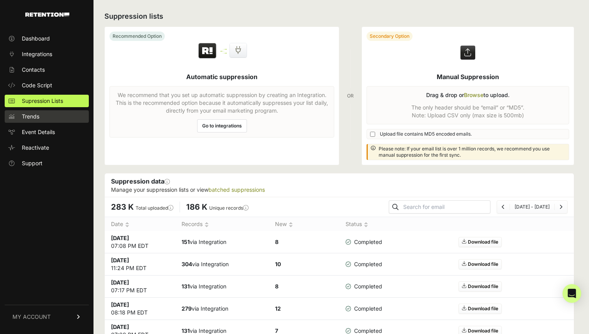
click at [50, 116] on link "Trends" at bounding box center [47, 116] width 84 height 12
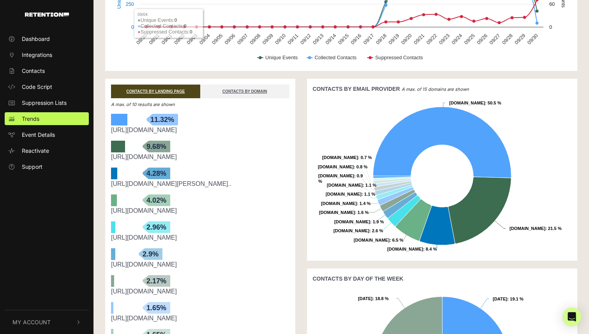
scroll to position [104, 0]
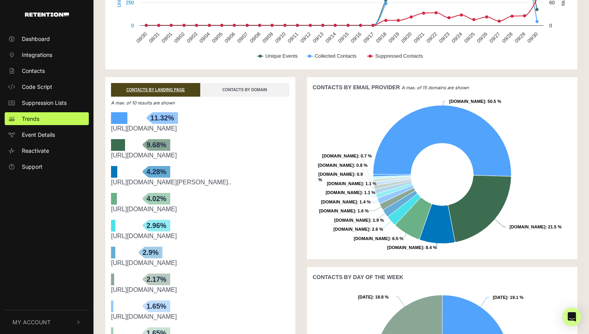
click at [246, 92] on link "CONTACTS BY DOMAIN" at bounding box center [244, 90] width 89 height 14
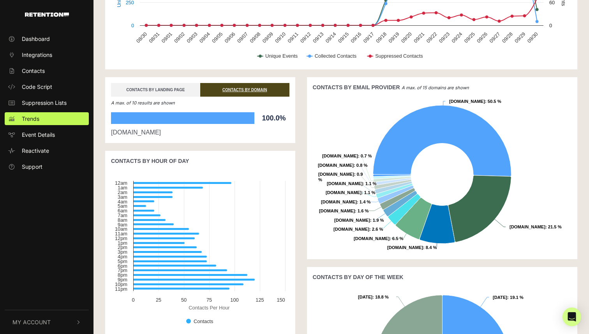
click at [173, 91] on link "CONTACTS BY LANDING PAGE" at bounding box center [155, 90] width 89 height 14
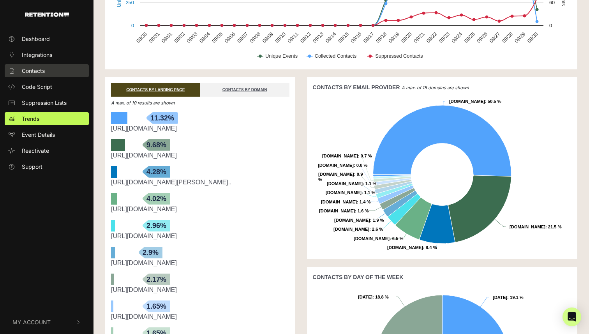
click at [45, 72] on link "Contacts" at bounding box center [47, 70] width 84 height 13
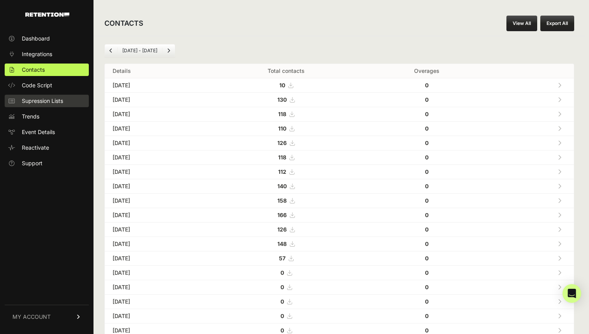
click at [39, 106] on link "Supression Lists" at bounding box center [47, 101] width 84 height 12
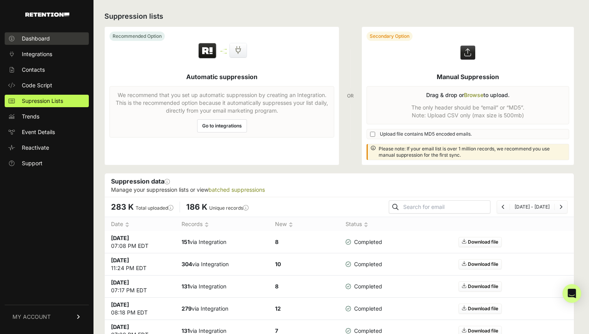
click at [51, 34] on link "Dashboard" at bounding box center [47, 38] width 84 height 12
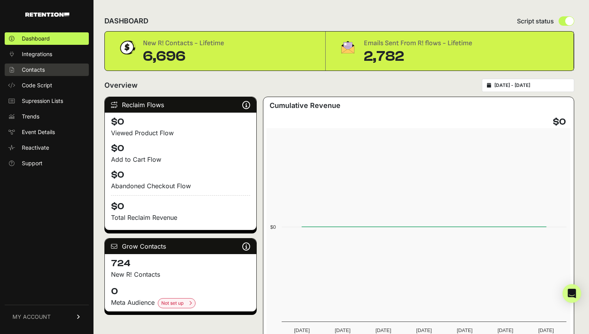
click at [29, 74] on link "Contacts" at bounding box center [47, 69] width 84 height 12
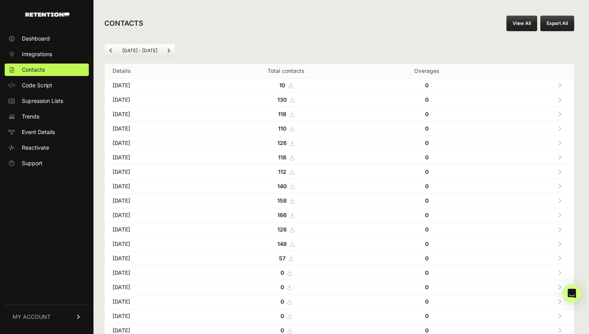
click at [558, 85] on icon at bounding box center [560, 85] width 4 height 5
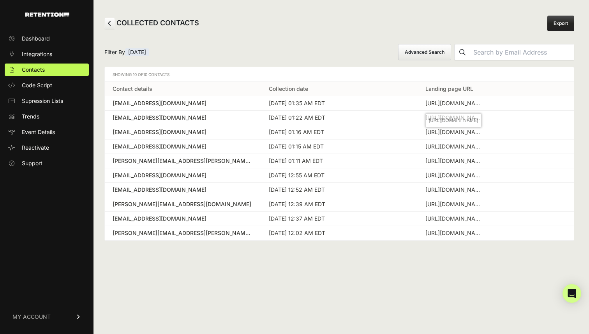
click at [454, 102] on div "https://www.threepiece.us/heritage-wheel-kokoro-lug-nuts/?utm_source=google&utm…" at bounding box center [454, 103] width 58 height 8
click at [453, 120] on div "https://www.threepiece.us/shop/wheels/work-wheels/vs-kf/?srsltid=AfmBOopvrJ8e2I…" at bounding box center [454, 118] width 58 height 8
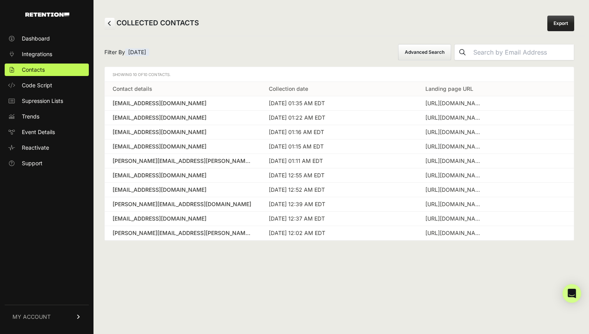
click at [146, 124] on td "daclondono@gmail.com" at bounding box center [183, 118] width 156 height 14
click at [450, 138] on div "https://www.threepiece.us/shop/wheels/work-wheels/vs-kf/?srsltid=AfmBOopvrJ8e2I…" at bounding box center [453, 134] width 49 height 7
click at [438, 118] on div "https://www.threepiece.us/shop/wheels/work-wheels/vs-kf/?srsltid=AfmBOopvrJ8e2I…" at bounding box center [454, 118] width 58 height 8
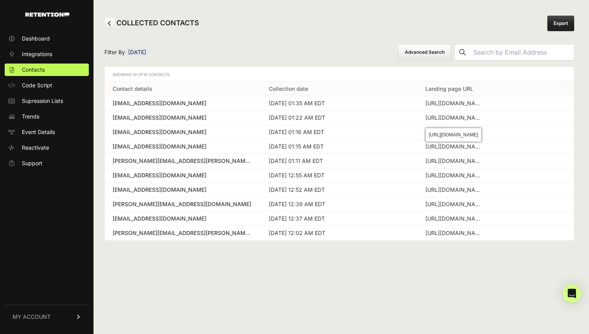
copy tbody "https://www.threepiece.us/shop/wheels/work-wheels/vs-kf/?srsltid=AfmBOopvrJ8e2I…"
copy div "www"
click at [466, 134] on div "https://www.threepiece.us/new-wheels/kmc/km542-impact/?wheel_diameter/16/wheel_…" at bounding box center [454, 132] width 58 height 8
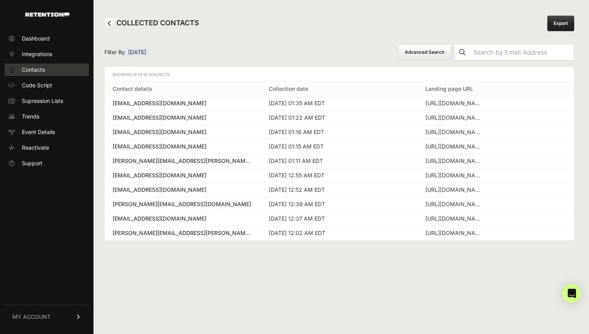
click at [64, 71] on link "Contacts" at bounding box center [47, 69] width 84 height 12
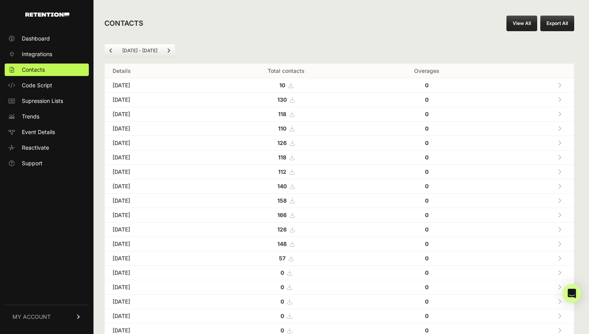
click at [559, 98] on icon at bounding box center [560, 99] width 4 height 5
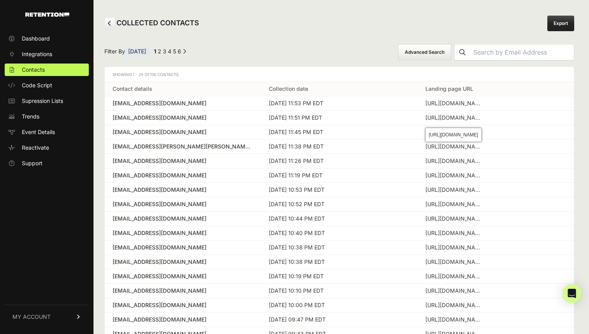
click at [444, 120] on div "[URL][DOMAIN_NAME]" at bounding box center [454, 118] width 58 height 8
click at [437, 119] on div "[URL][DOMAIN_NAME]" at bounding box center [454, 118] width 58 height 8
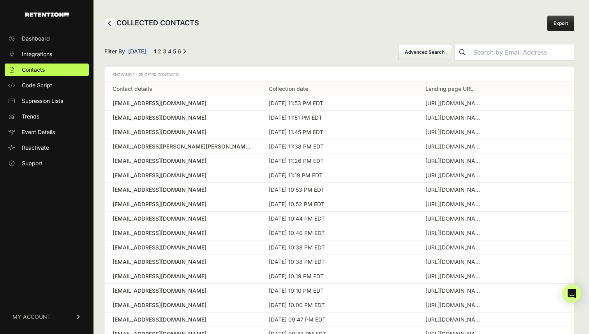
click at [181, 52] on link "6" at bounding box center [180, 51] width 4 height 7
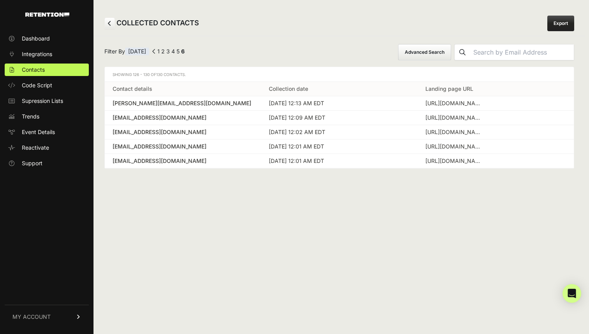
click at [160, 51] on link "1" at bounding box center [158, 51] width 2 height 7
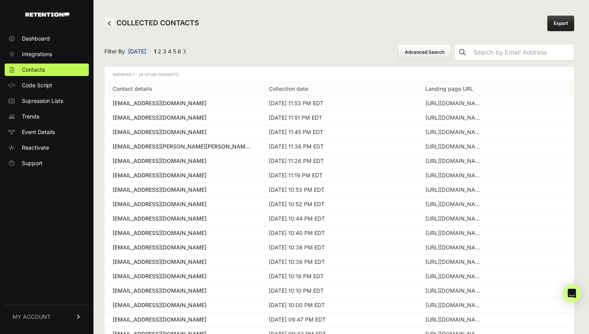
click at [116, 24] on h2 "COLLECTED CONTACTS" at bounding box center [151, 24] width 95 height 12
click at [113, 24] on link at bounding box center [109, 24] width 11 height 12
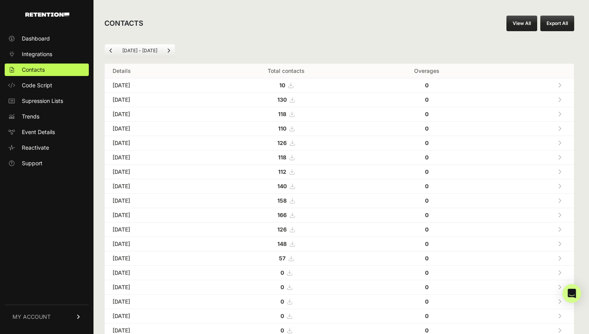
click at [141, 86] on td "Sep 30, 2025" at bounding box center [156, 85] width 102 height 14
click at [560, 85] on icon at bounding box center [560, 85] width 4 height 5
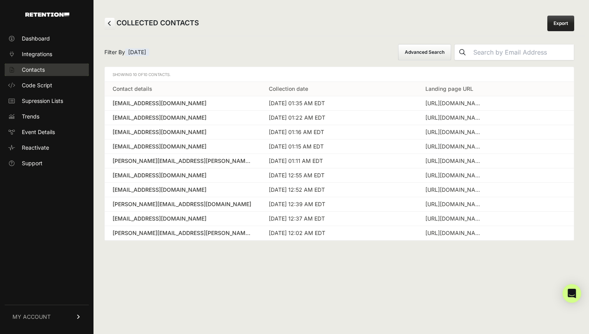
click at [51, 66] on link "Contacts" at bounding box center [47, 69] width 84 height 12
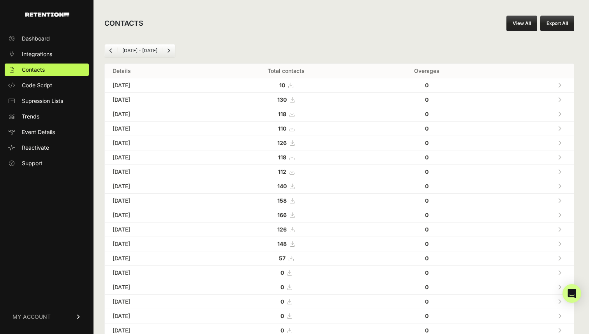
click at [560, 85] on icon at bounding box center [560, 85] width 4 height 5
